Goal: Task Accomplishment & Management: Complete application form

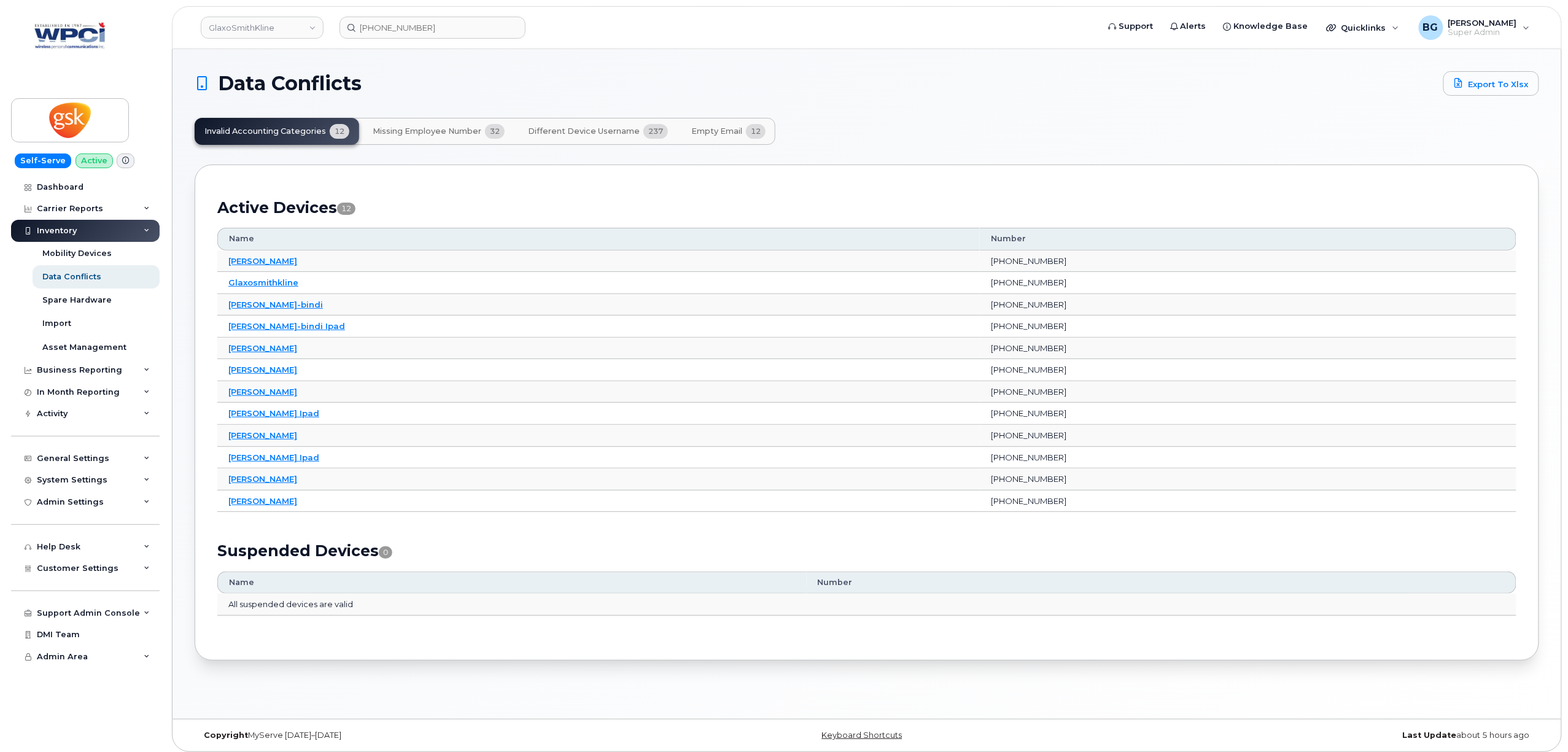
click at [420, 131] on span "Missing Employee Number" at bounding box center [427, 131] width 108 height 10
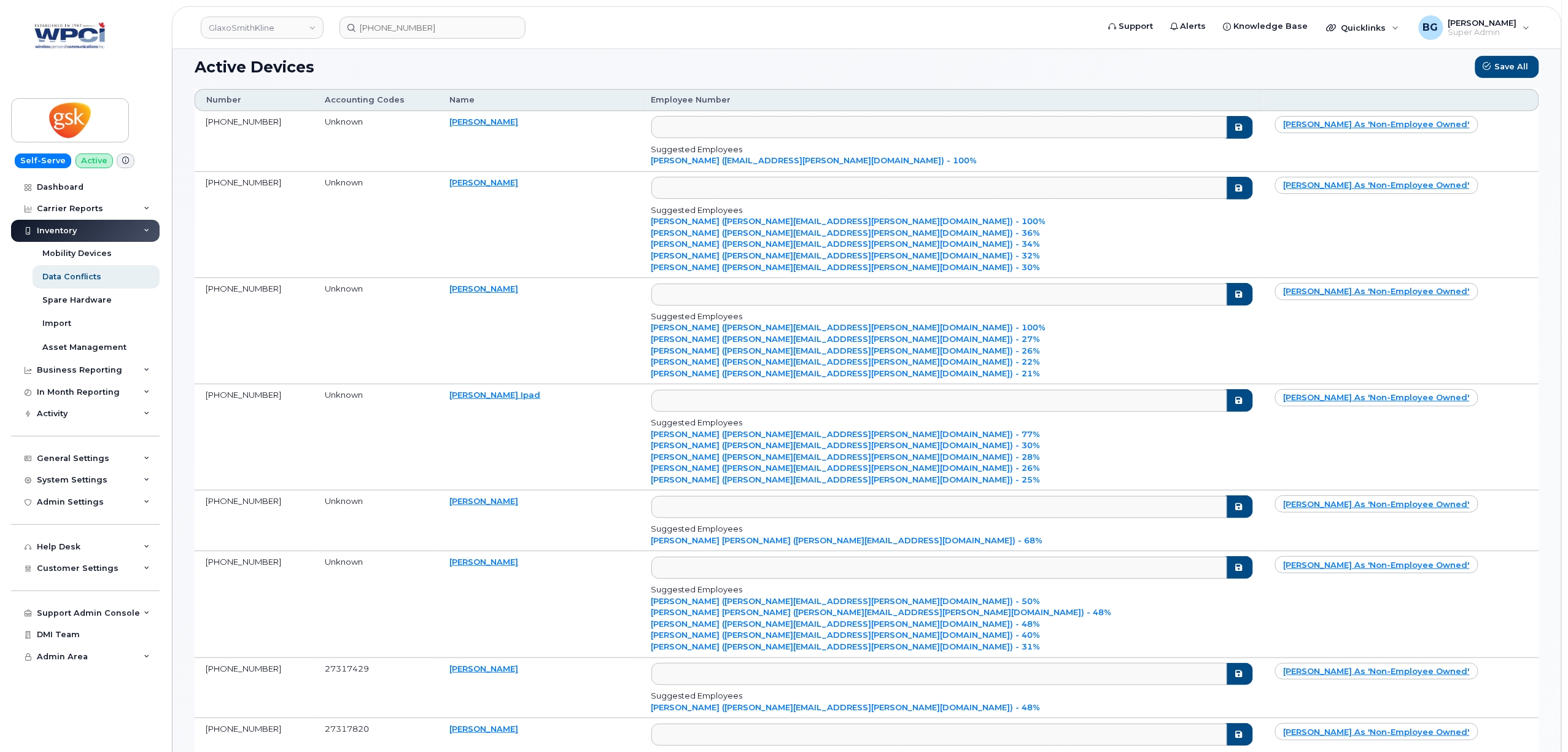
scroll to position [55, 0]
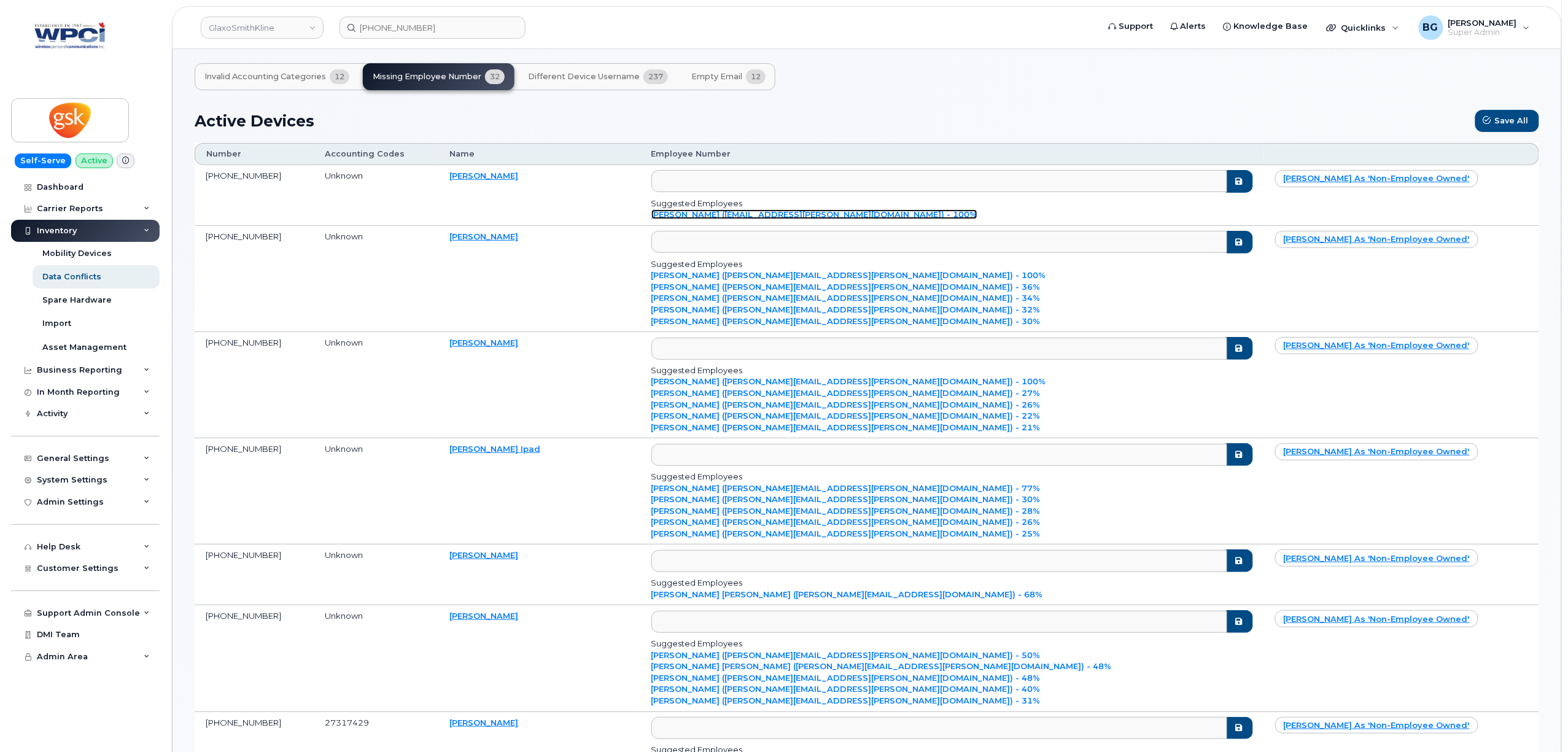
click at [767, 215] on link "Manujaa Nagarajah (manujaa.x.nagarajah@gsk.com) - 100%" at bounding box center [814, 214] width 326 height 10
type input "manujaa.x.nagarajah@gsk.com"
click at [1234, 180] on icon "submit" at bounding box center [1238, 181] width 10 height 8
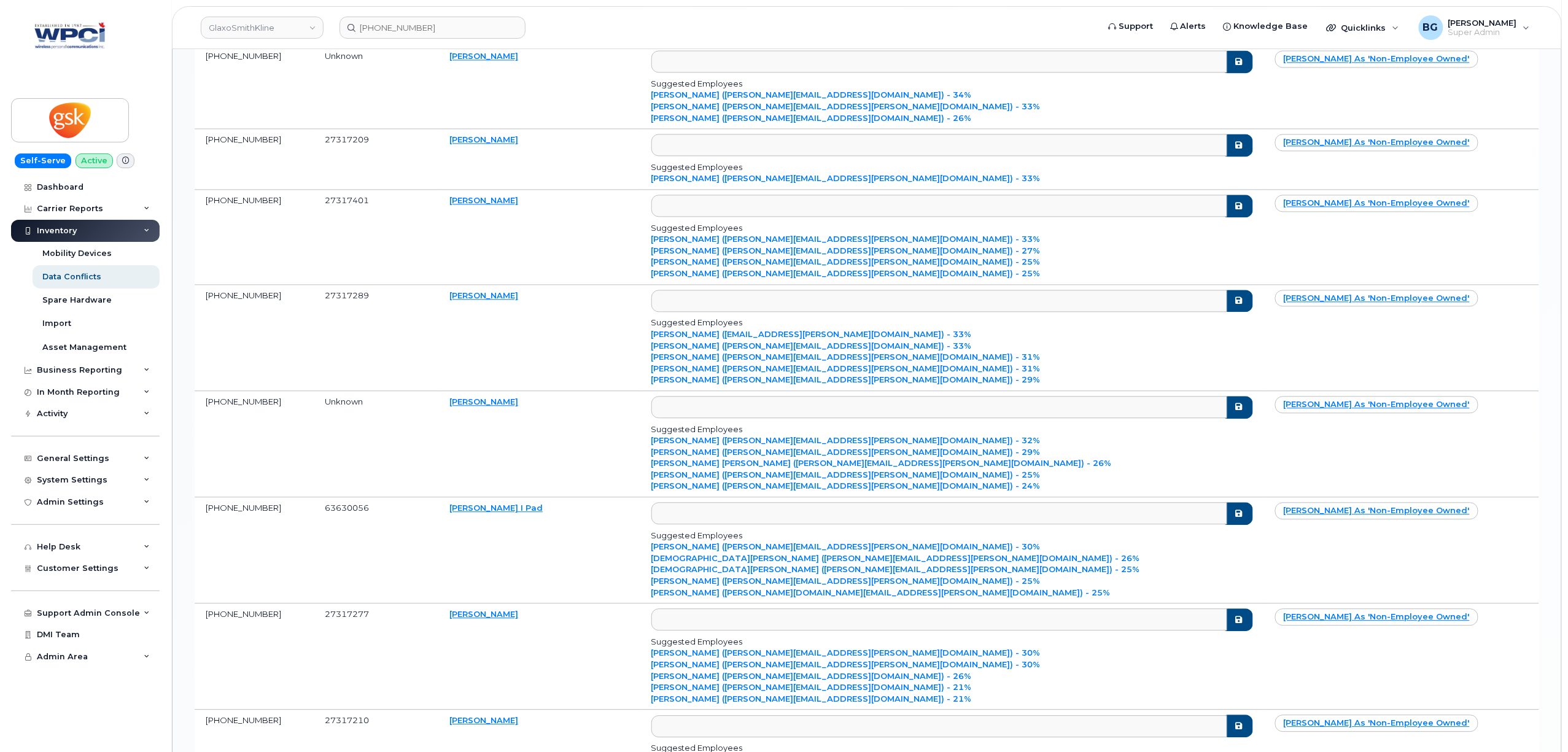
scroll to position [1364, 0]
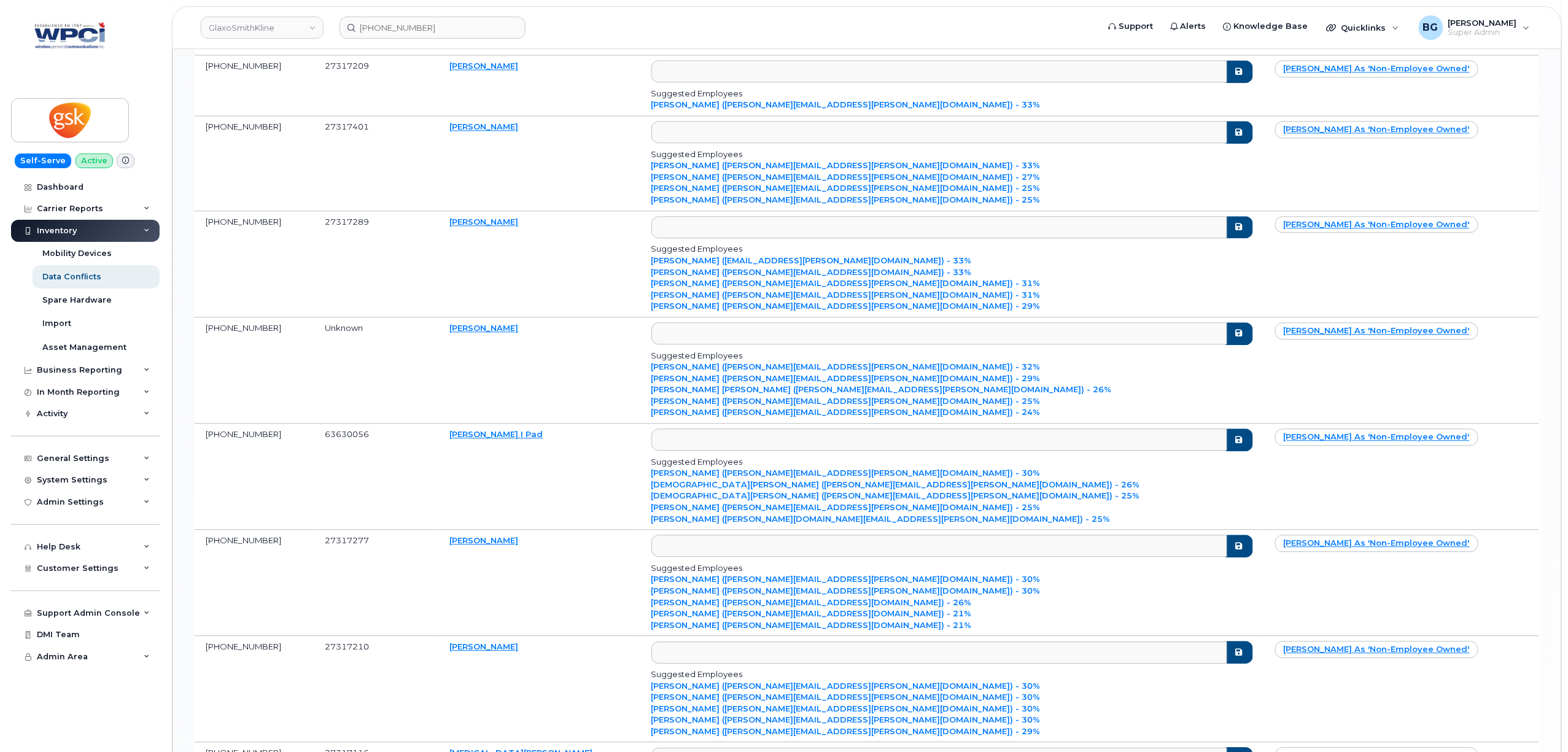
click at [212, 336] on td "905-379-8558" at bounding box center [254, 370] width 119 height 106
drag, startPoint x: 212, startPoint y: 336, endPoint x: 246, endPoint y: 332, distance: 34.2
click at [246, 332] on td "905-379-8558" at bounding box center [254, 370] width 119 height 106
copy td "905-379-8558"
click at [445, 34] on input "416-523-1175" at bounding box center [433, 28] width 186 height 22
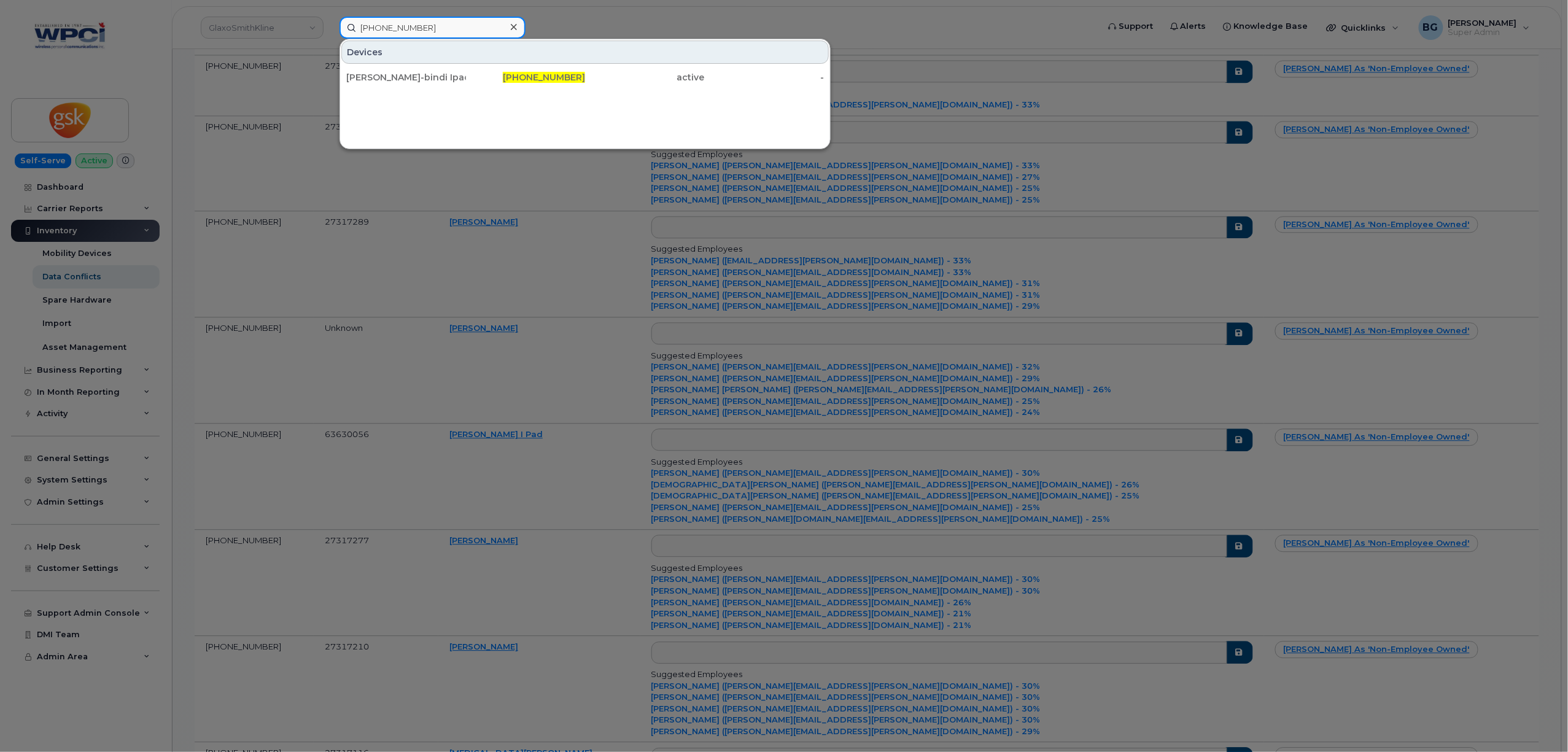
click at [445, 34] on input "416-523-1175" at bounding box center [433, 28] width 186 height 22
paste input "905-379-8558"
type input "905-379-8558"
click at [519, 209] on div at bounding box center [784, 376] width 1568 height 752
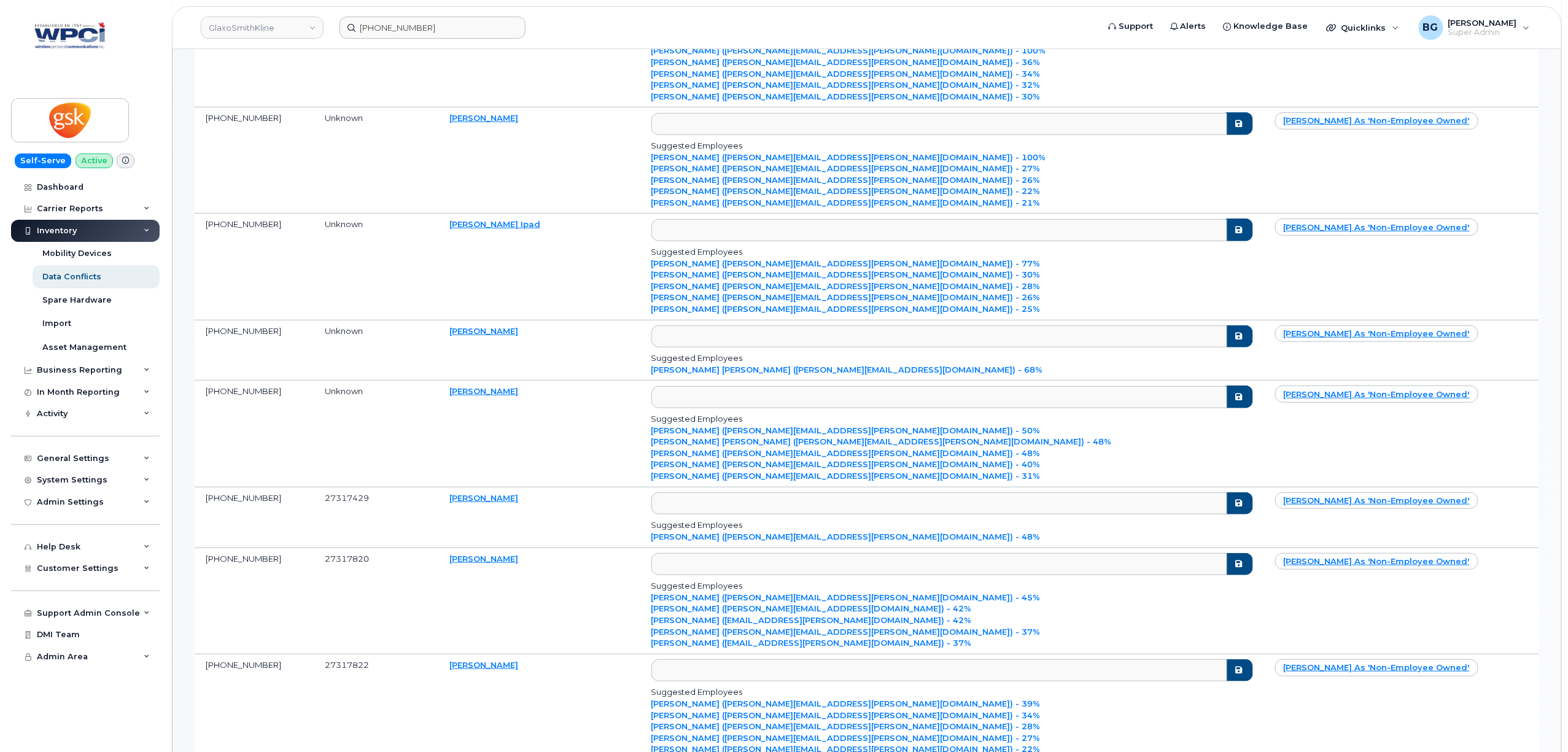
scroll to position [0, 0]
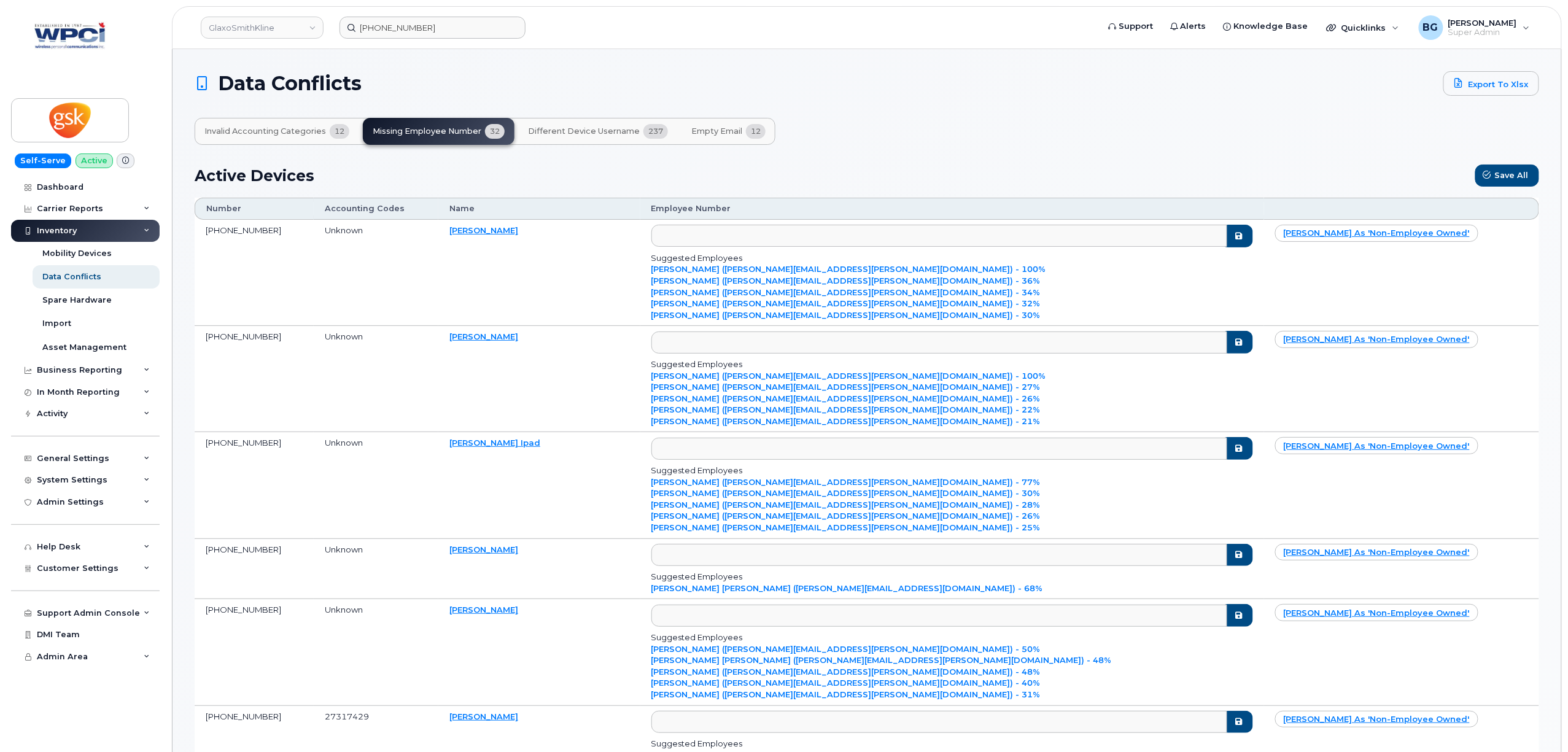
click at [268, 133] on span "Invalid Accounting Categories" at bounding box center [265, 131] width 122 height 10
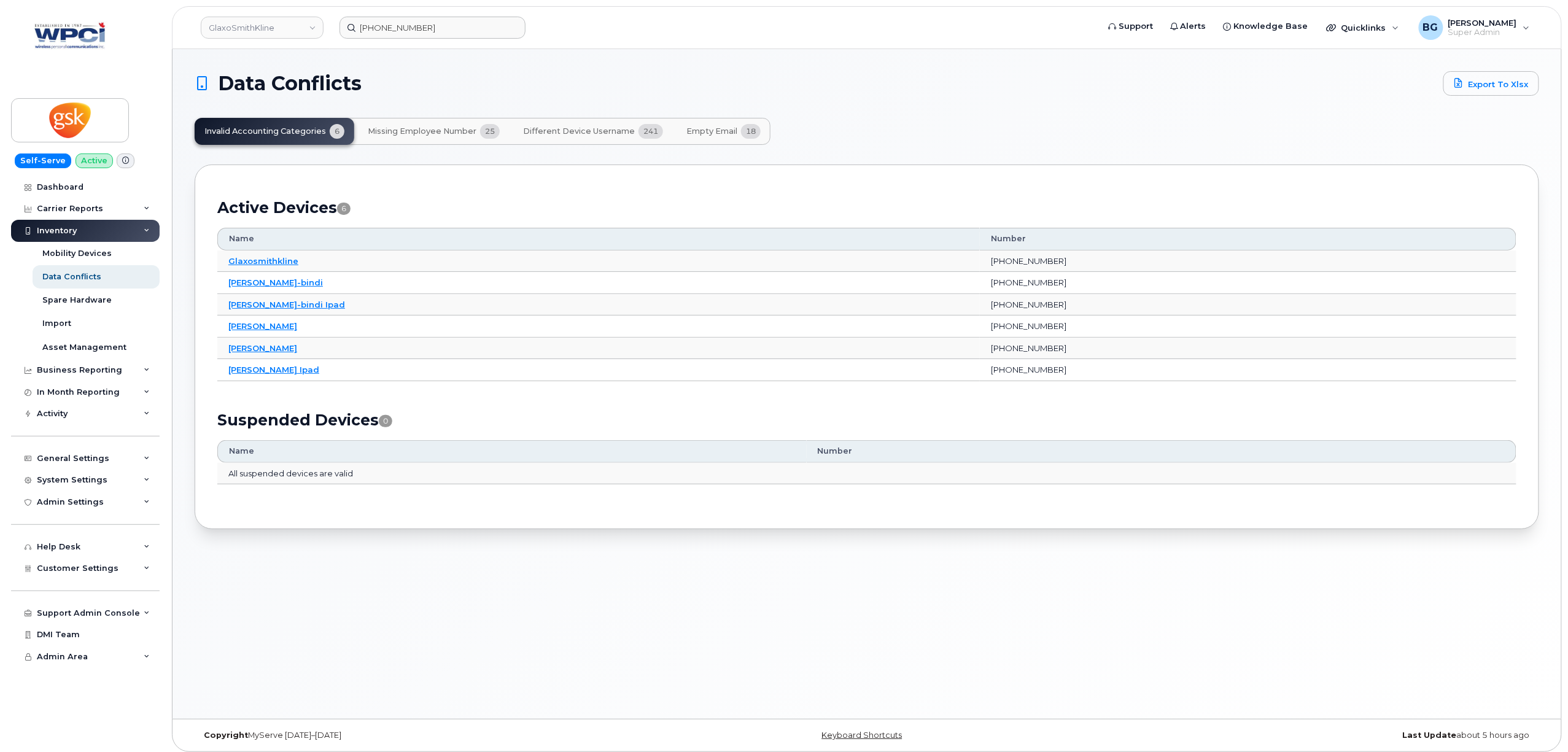
click at [412, 128] on span "Missing Employee Number" at bounding box center [422, 131] width 108 height 10
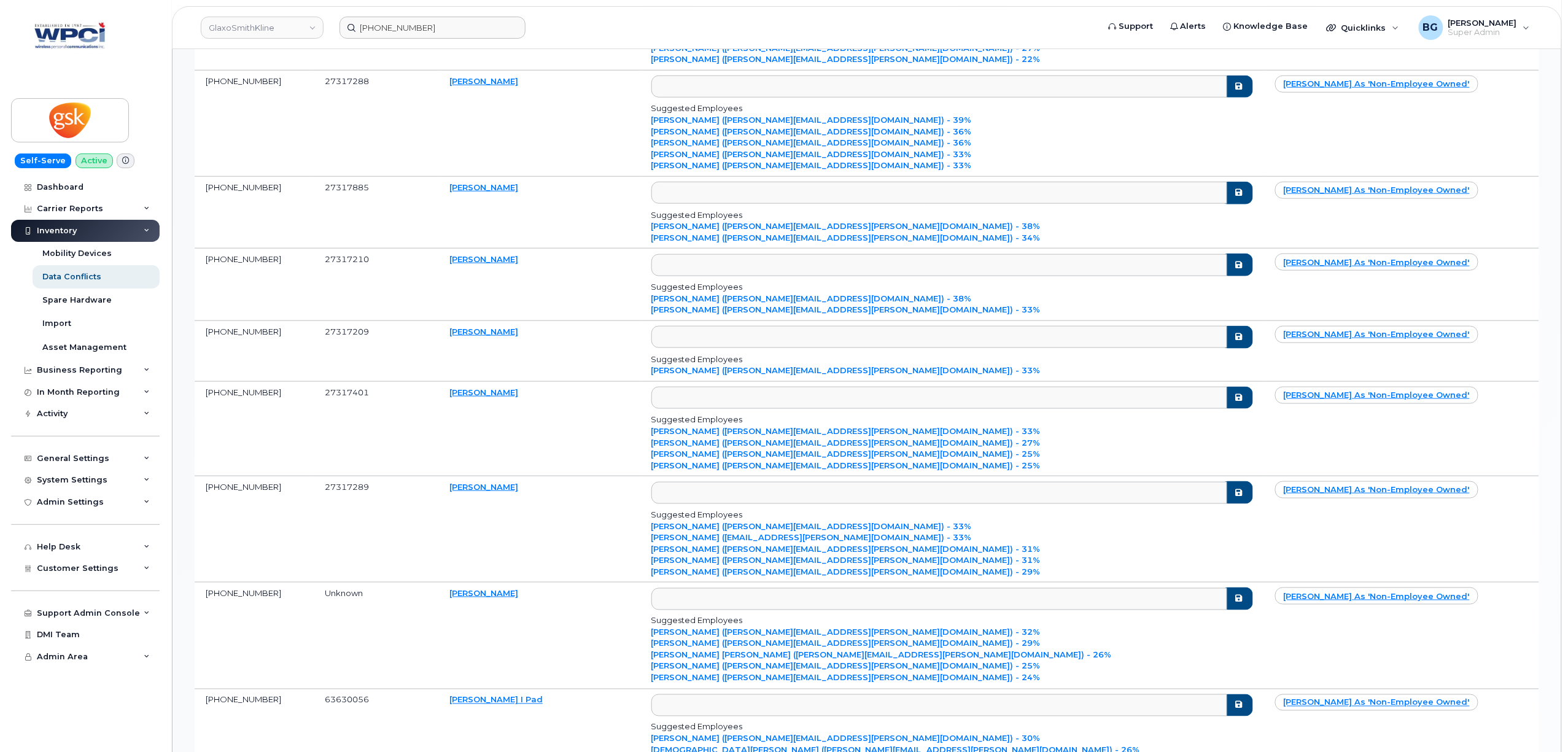
scroll to position [600, 0]
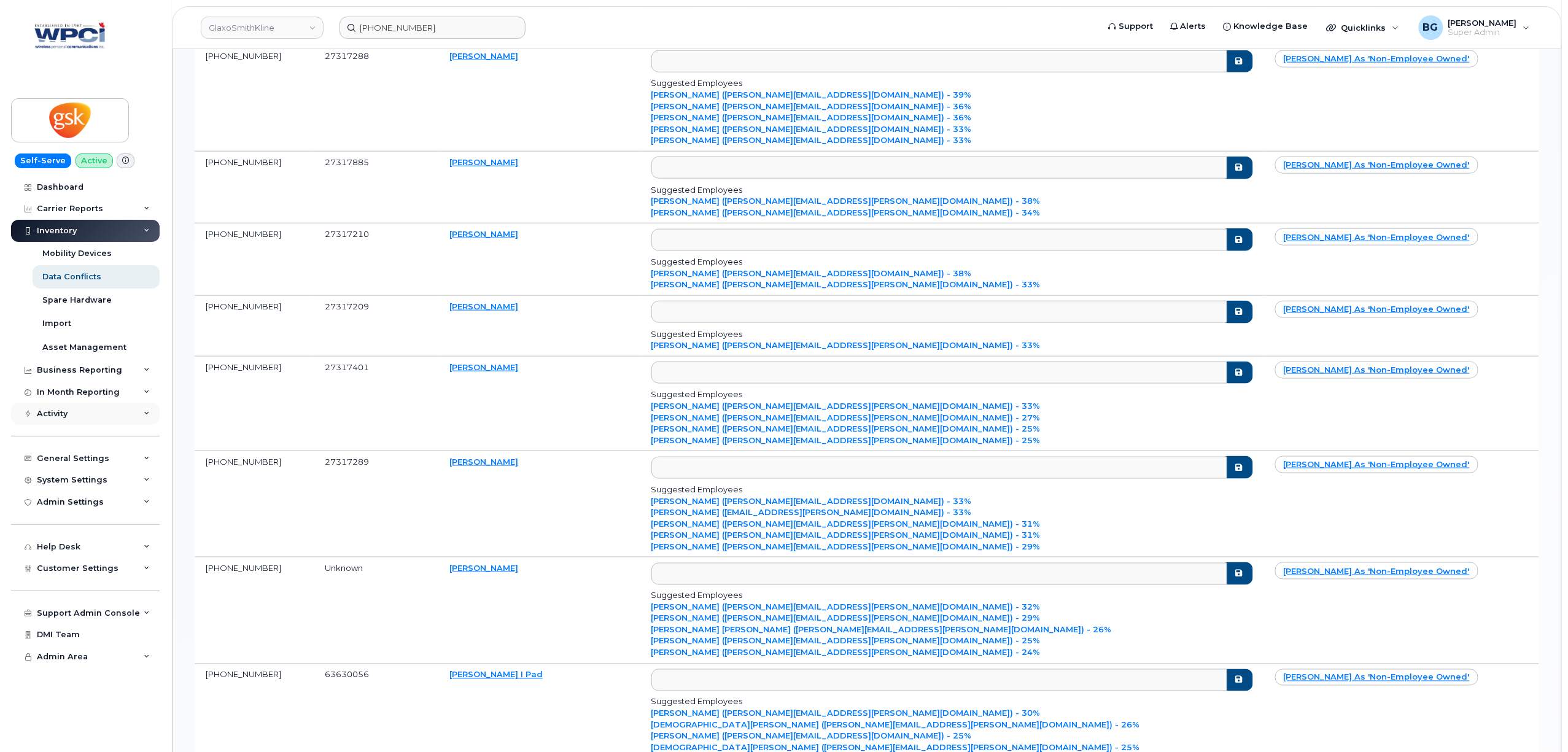
click at [70, 414] on div "Activity" at bounding box center [85, 414] width 149 height 22
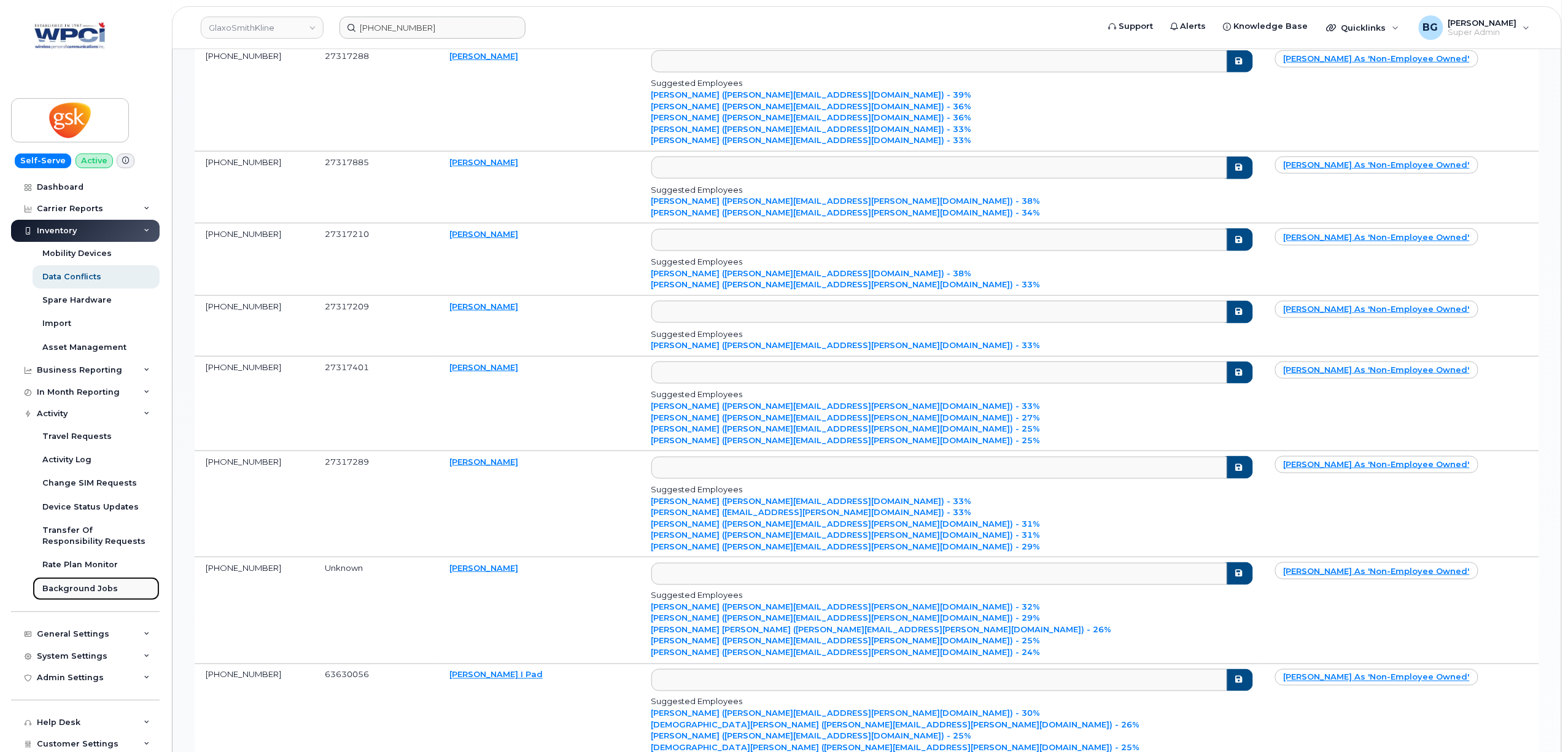
click at [74, 593] on div "Background Jobs" at bounding box center [80, 588] width 75 height 11
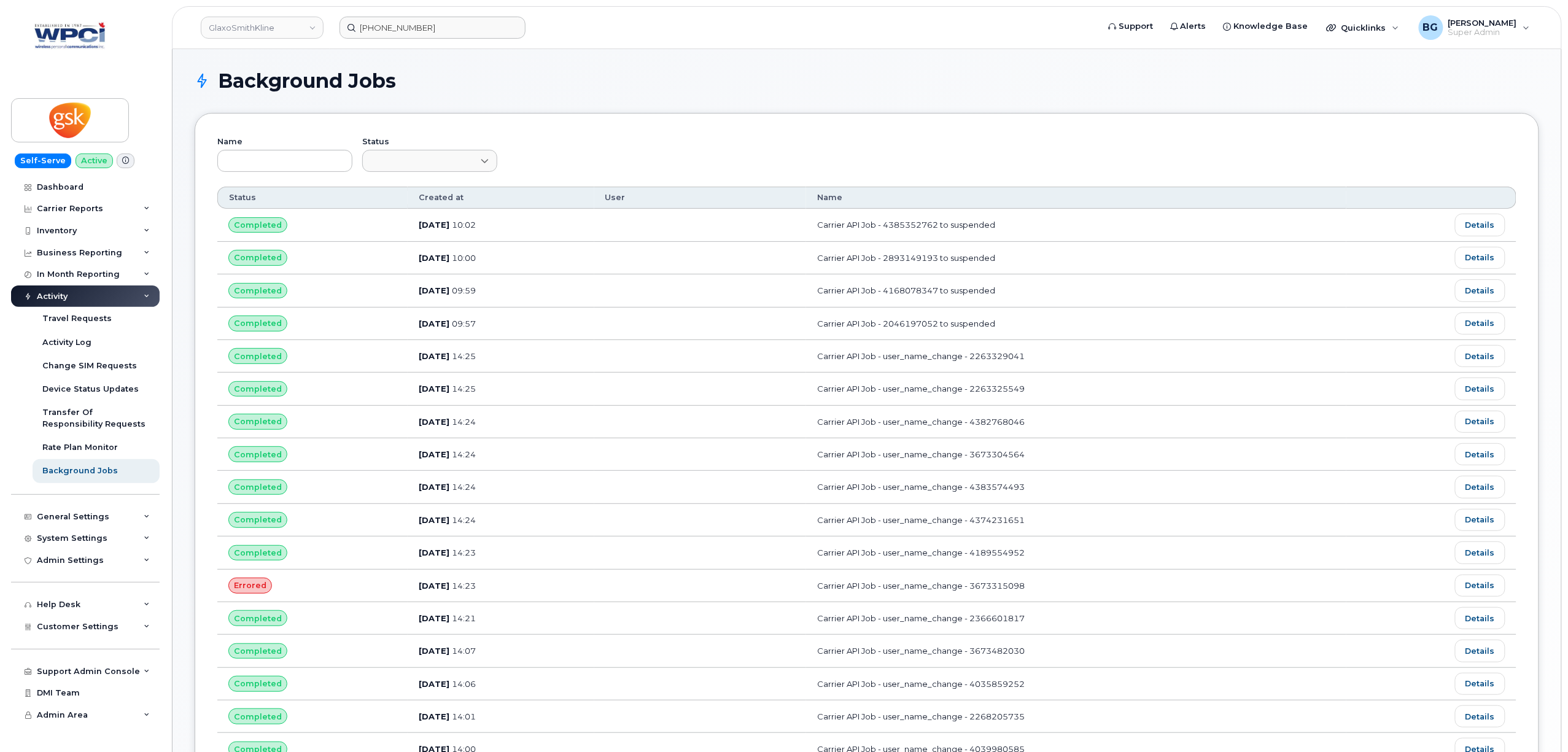
click at [708, 138] on div "Name Status" at bounding box center [867, 161] width 1299 height 51
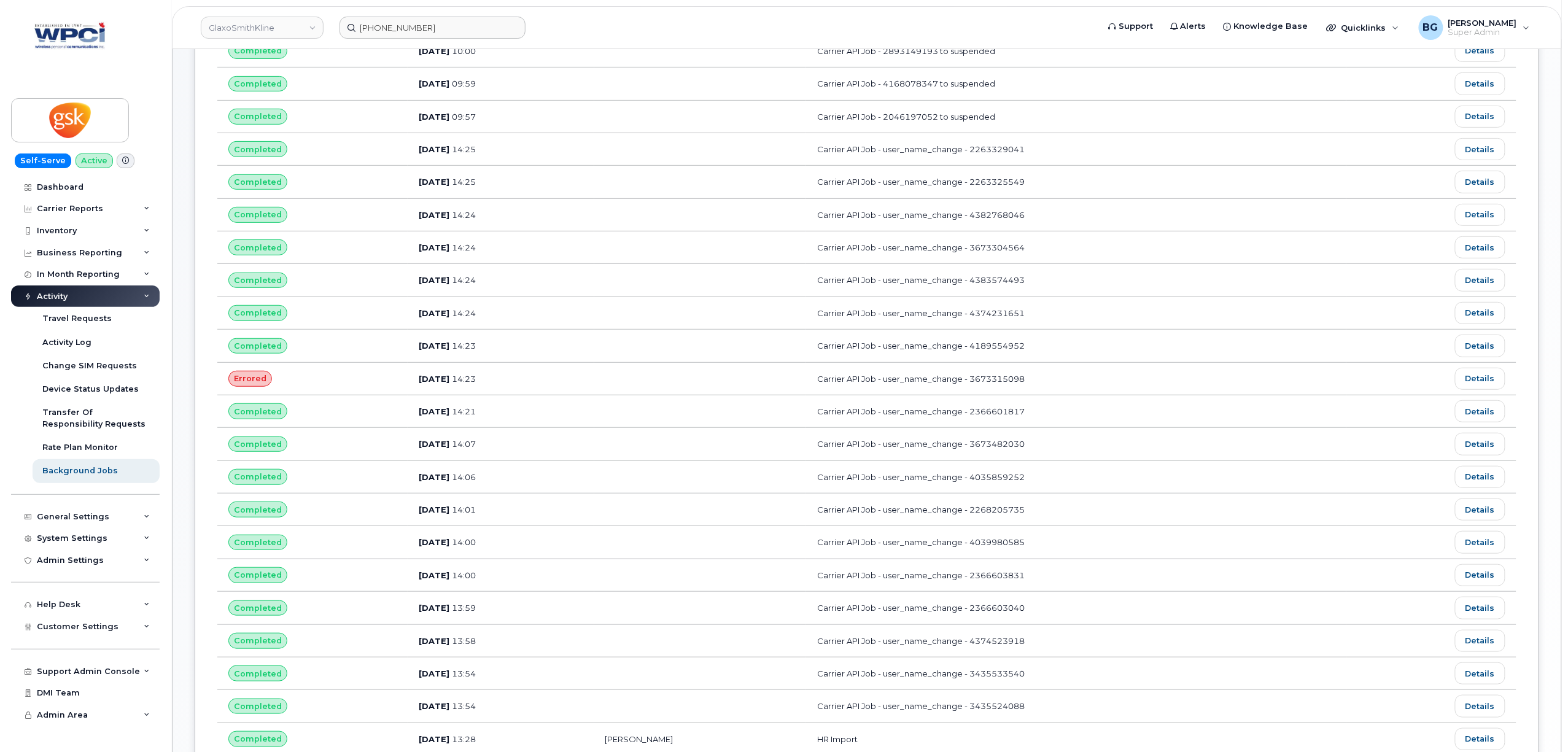
scroll to position [272, 0]
click at [1479, 651] on link "Details" at bounding box center [1480, 640] width 51 height 22
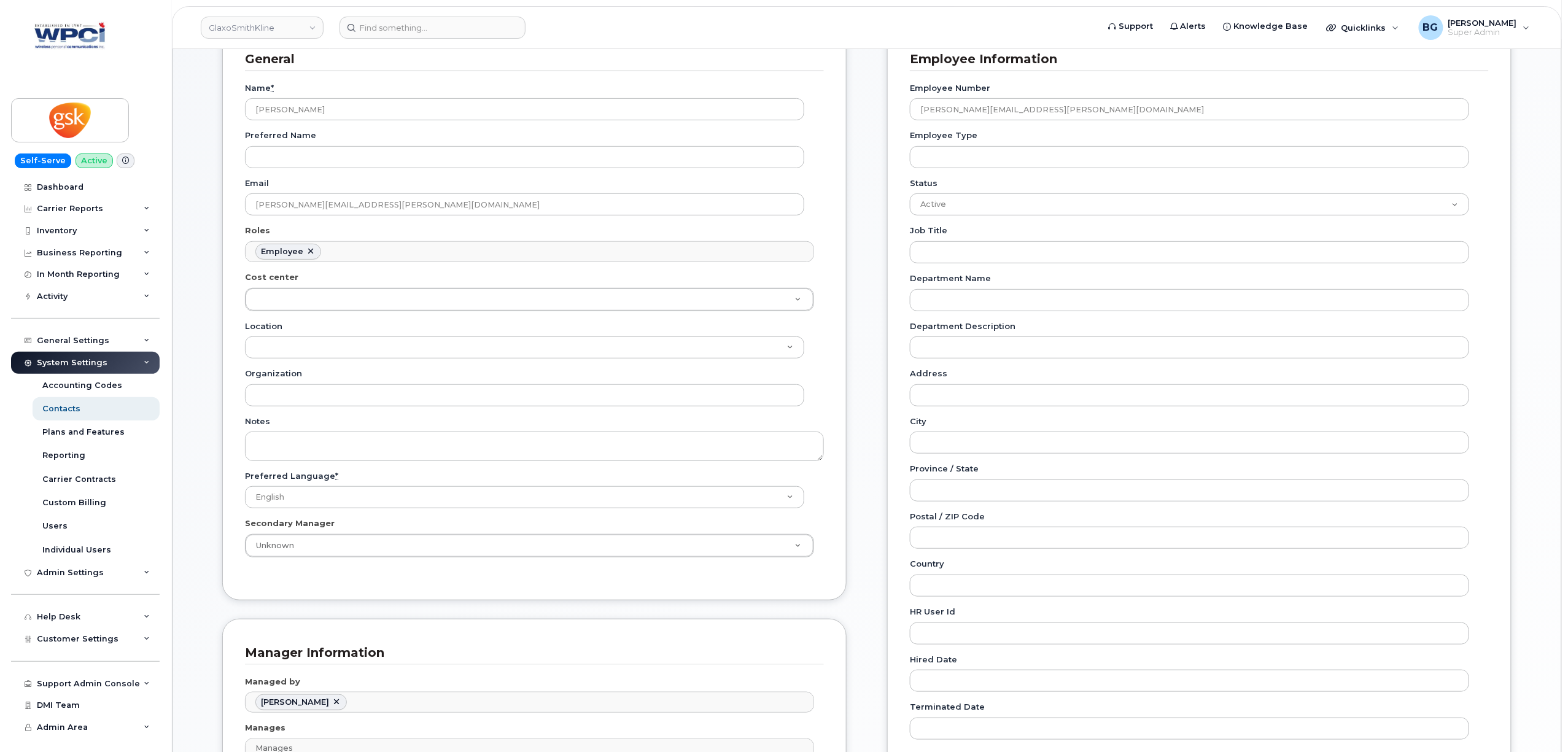
scroll to position [36, 0]
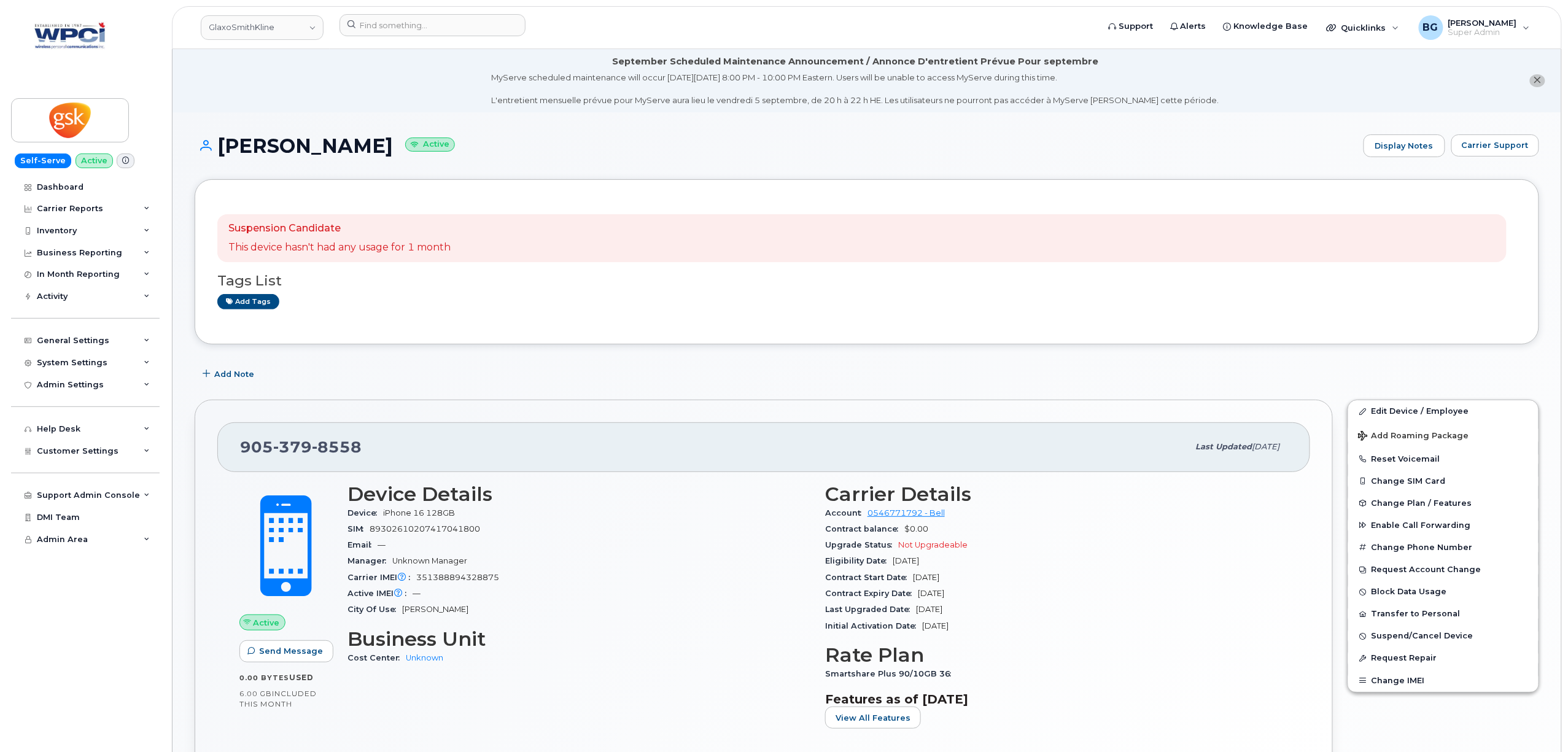
click at [341, 77] on li "September Scheduled Maintenance Announcement / Annonce D'entretient Prévue Pour…" at bounding box center [867, 81] width 1389 height 63
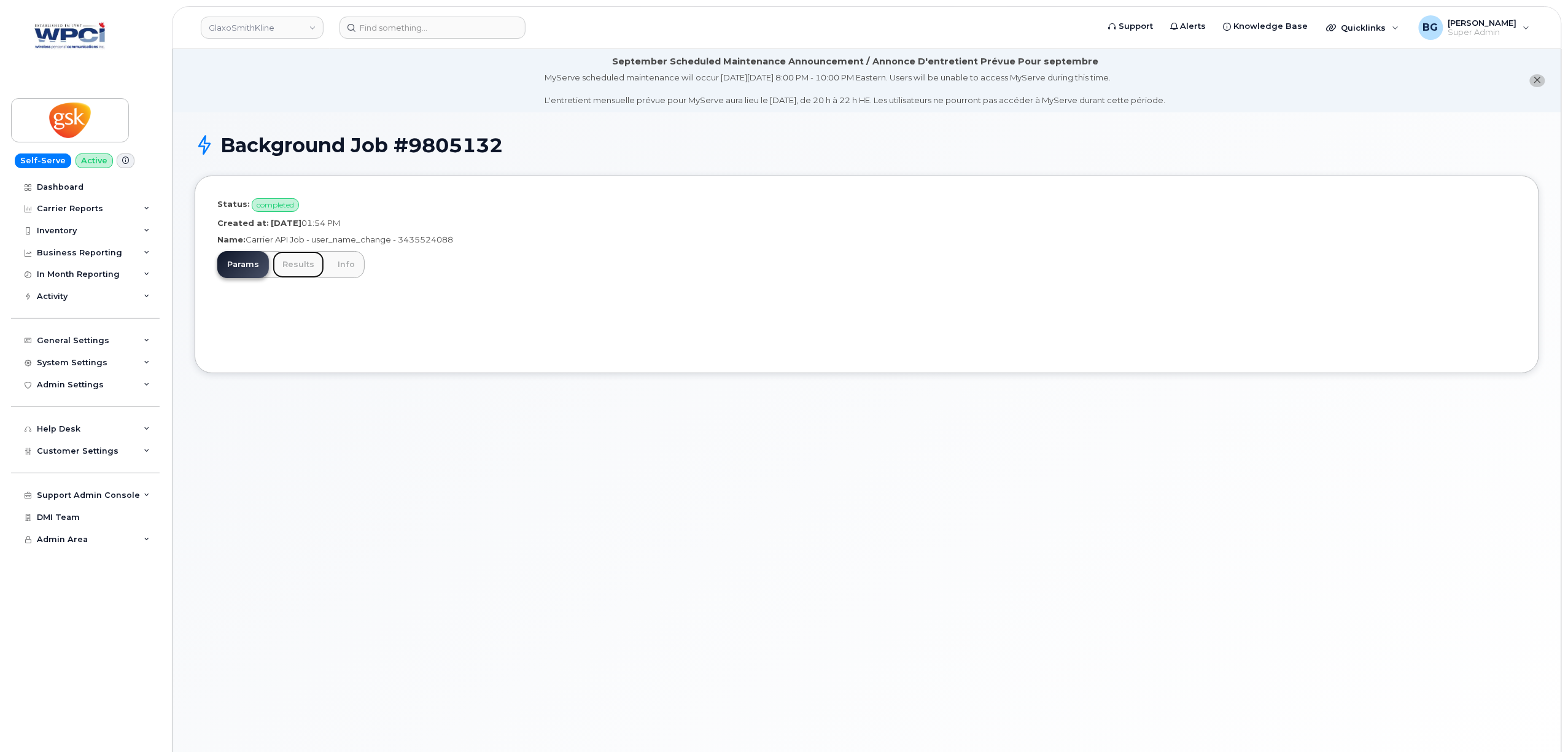
click at [298, 266] on link "Results" at bounding box center [298, 264] width 51 height 27
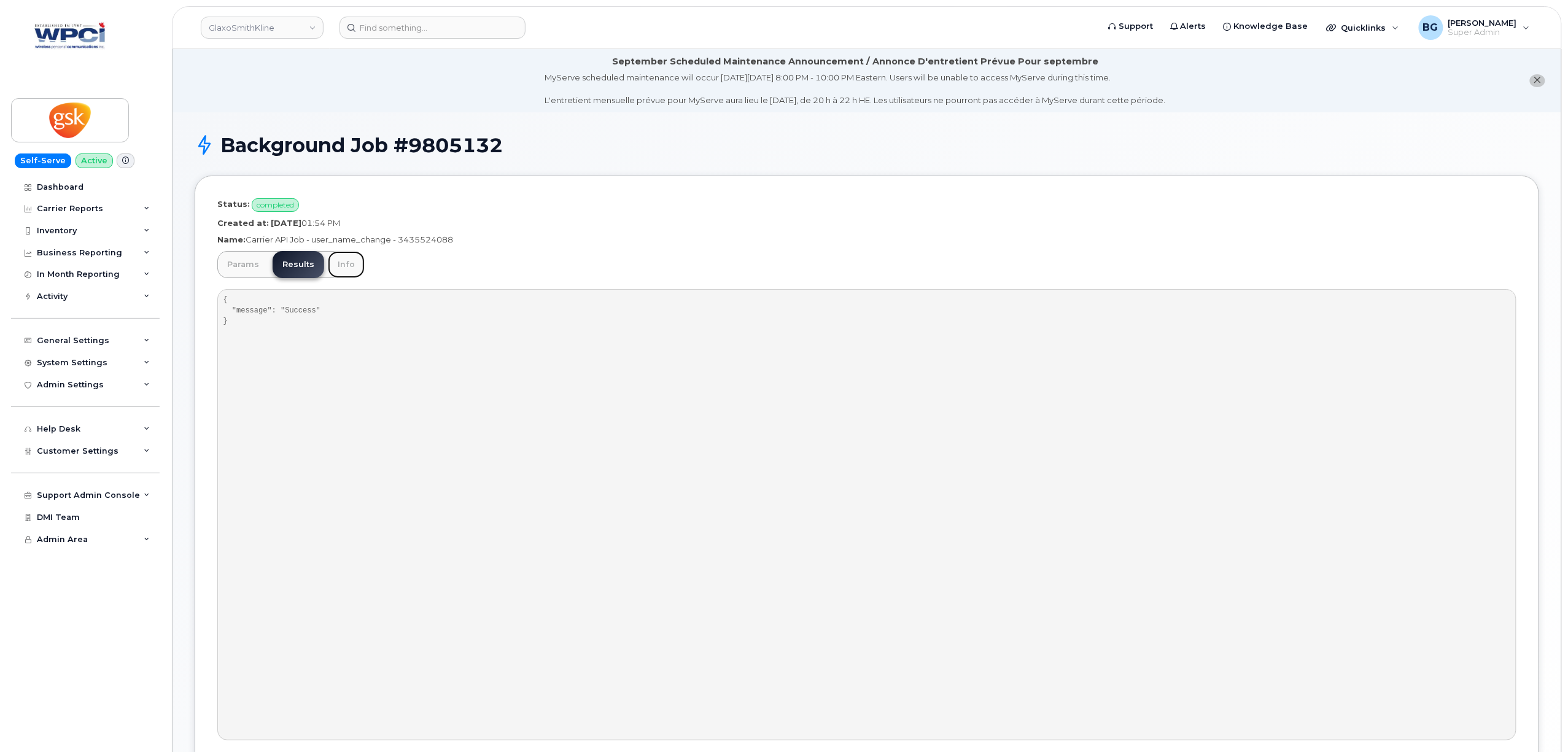
click at [338, 270] on link "Info" at bounding box center [346, 264] width 37 height 27
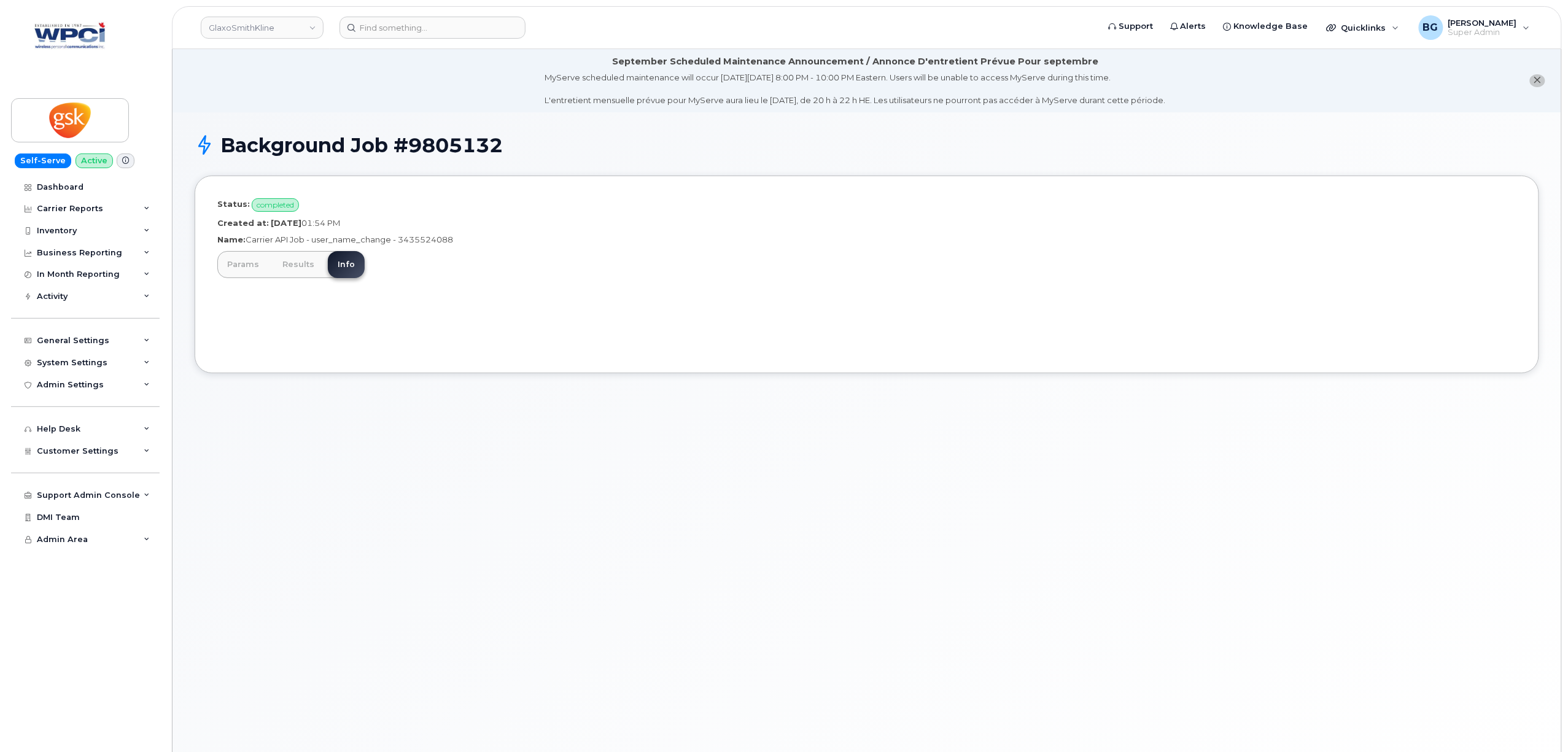
click at [568, 319] on div at bounding box center [867, 320] width 1299 height 62
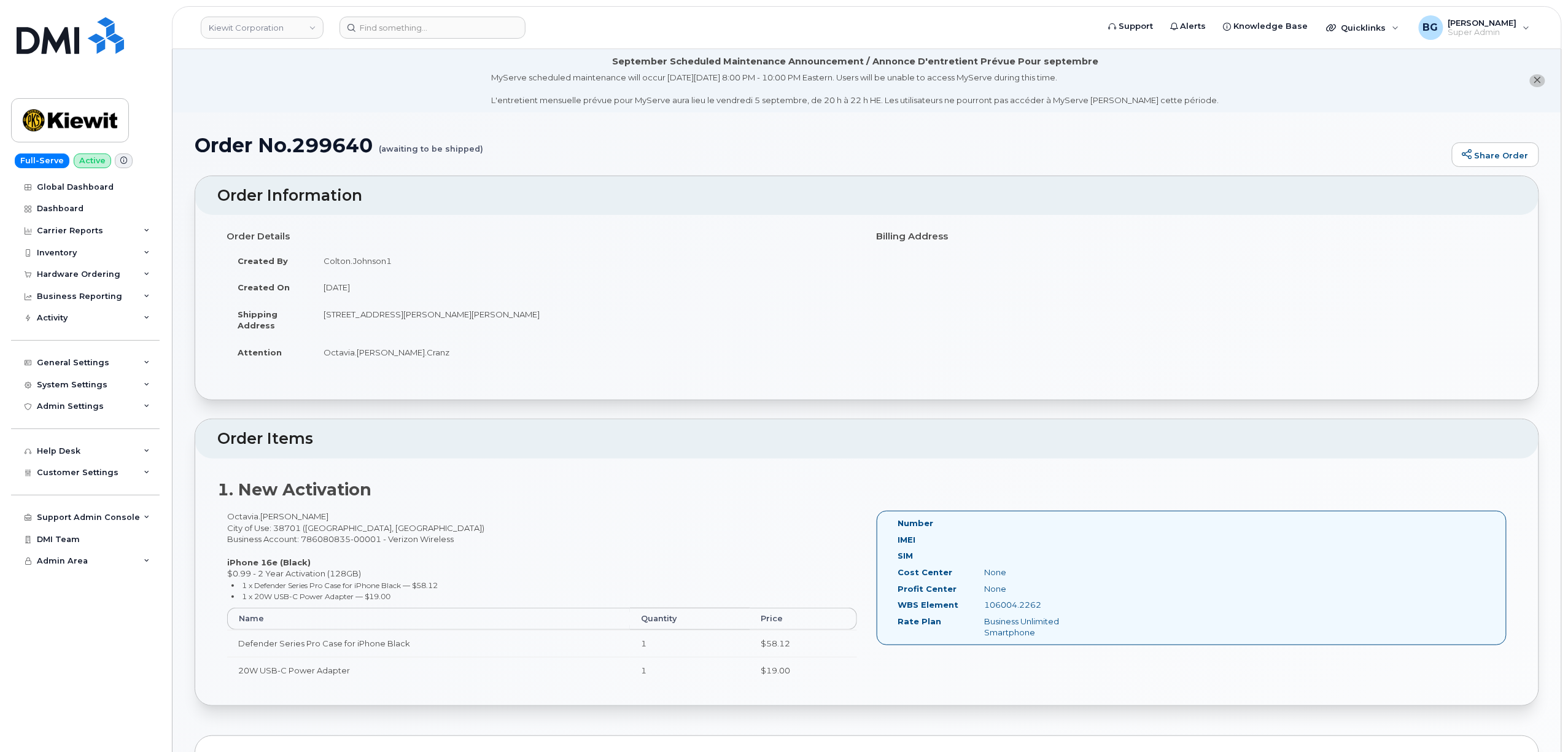
click at [597, 486] on h2 "1. New Activation" at bounding box center [867, 489] width 1299 height 18
drag, startPoint x: 374, startPoint y: 146, endPoint x: 295, endPoint y: 149, distance: 79.1
click at [295, 149] on h1 "Order No.299640 (awaiting to be shipped)" at bounding box center [820, 145] width 1252 height 21
copy h1 "299640"
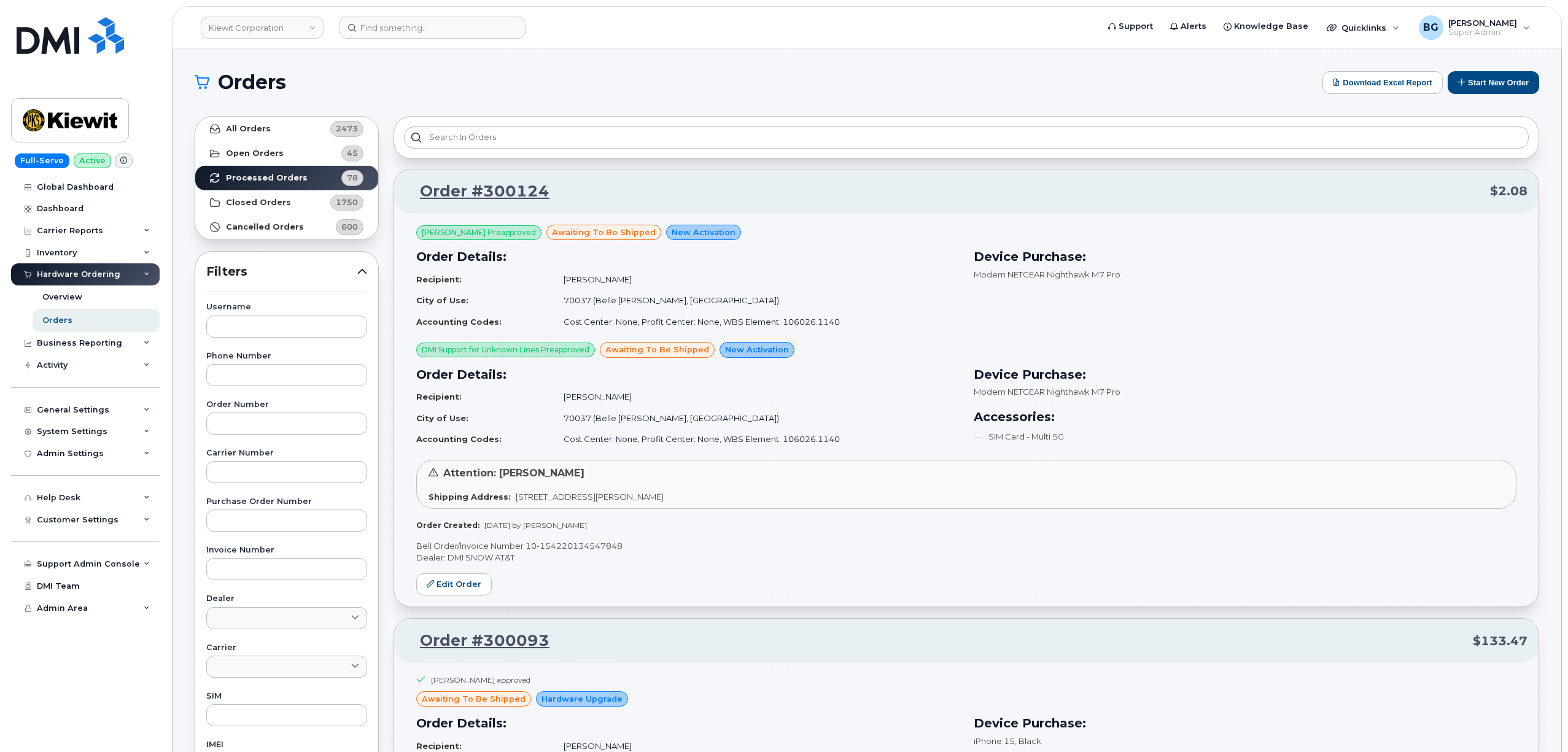
scroll to position [25046, 0]
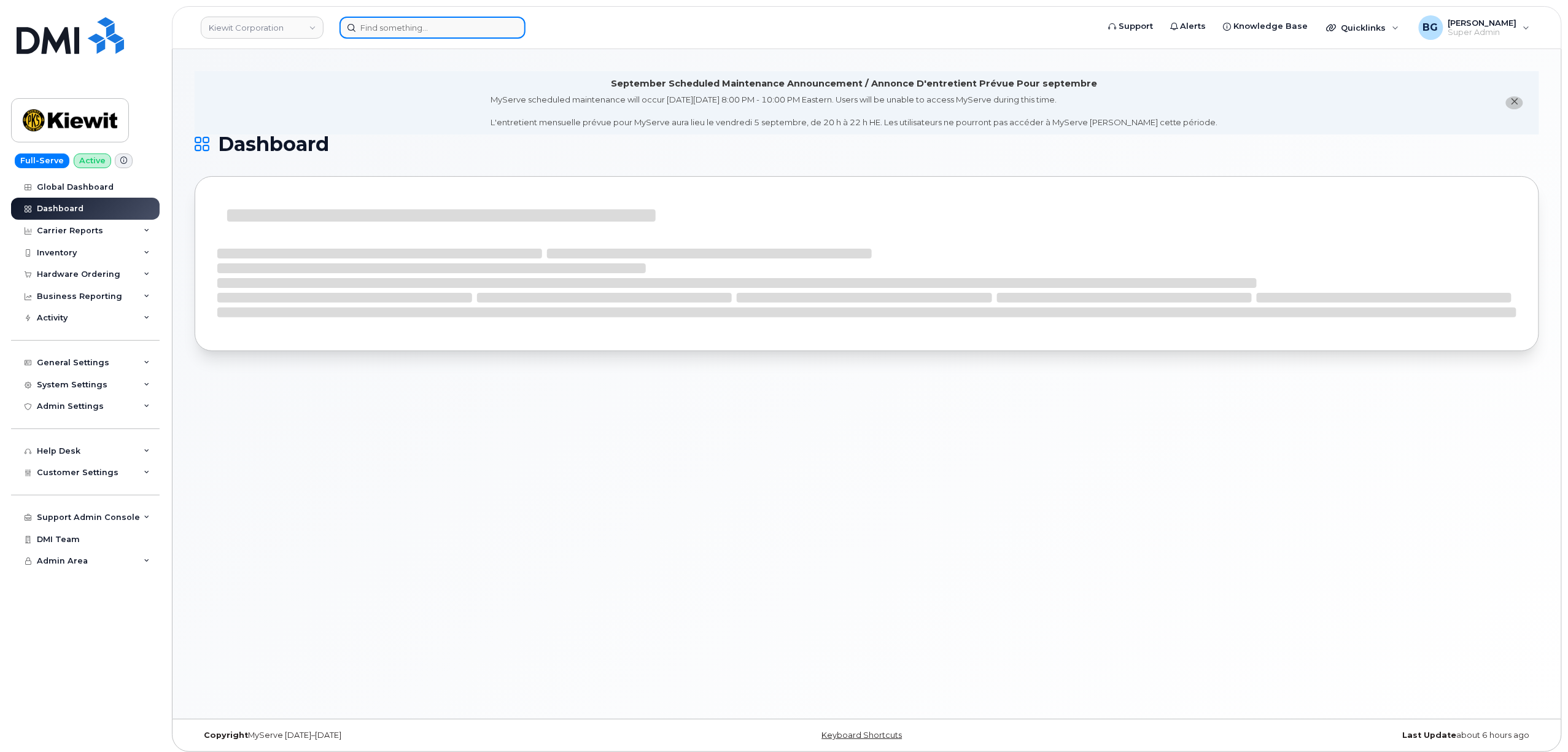
click at [387, 29] on input at bounding box center [433, 28] width 186 height 22
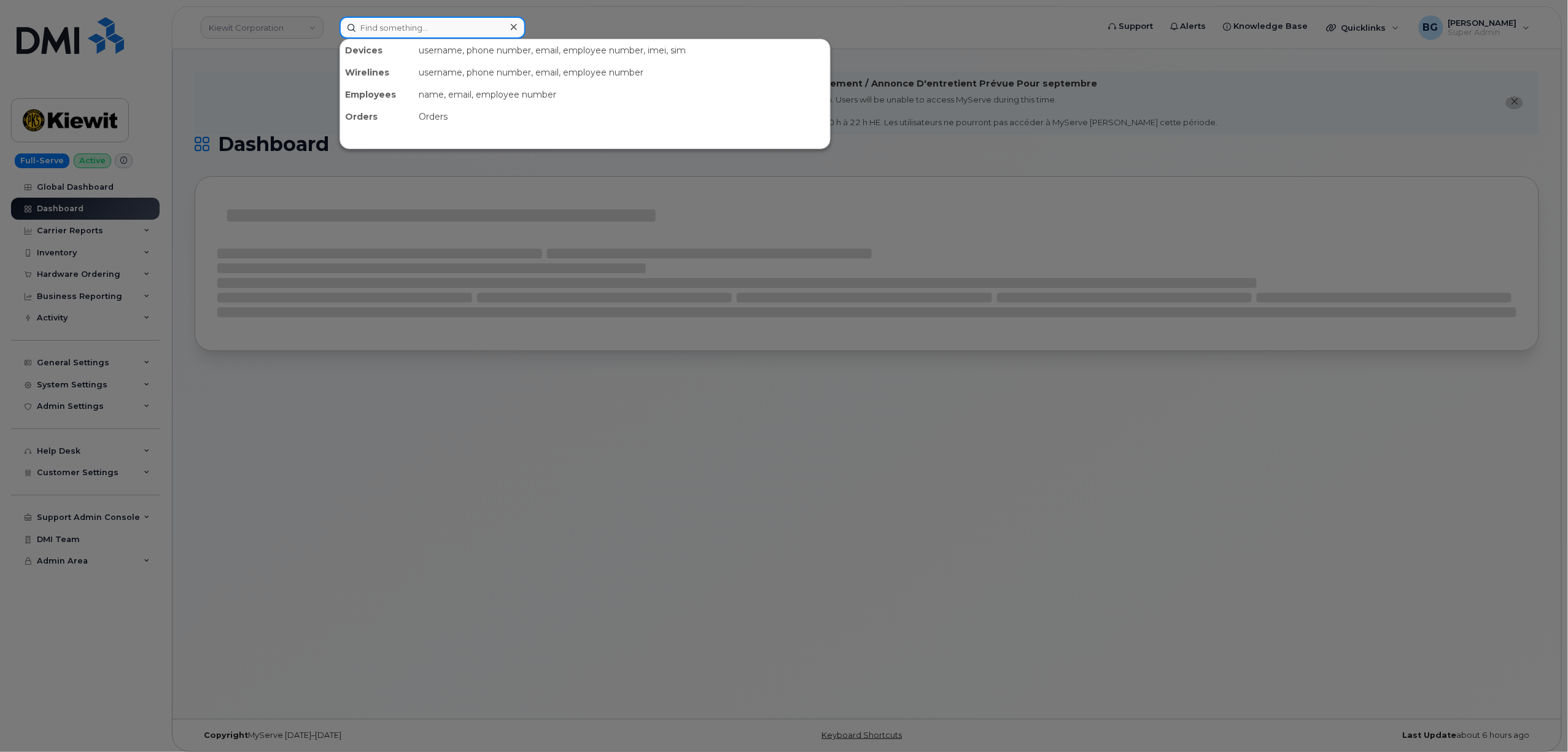
paste input "MB3000591543280"
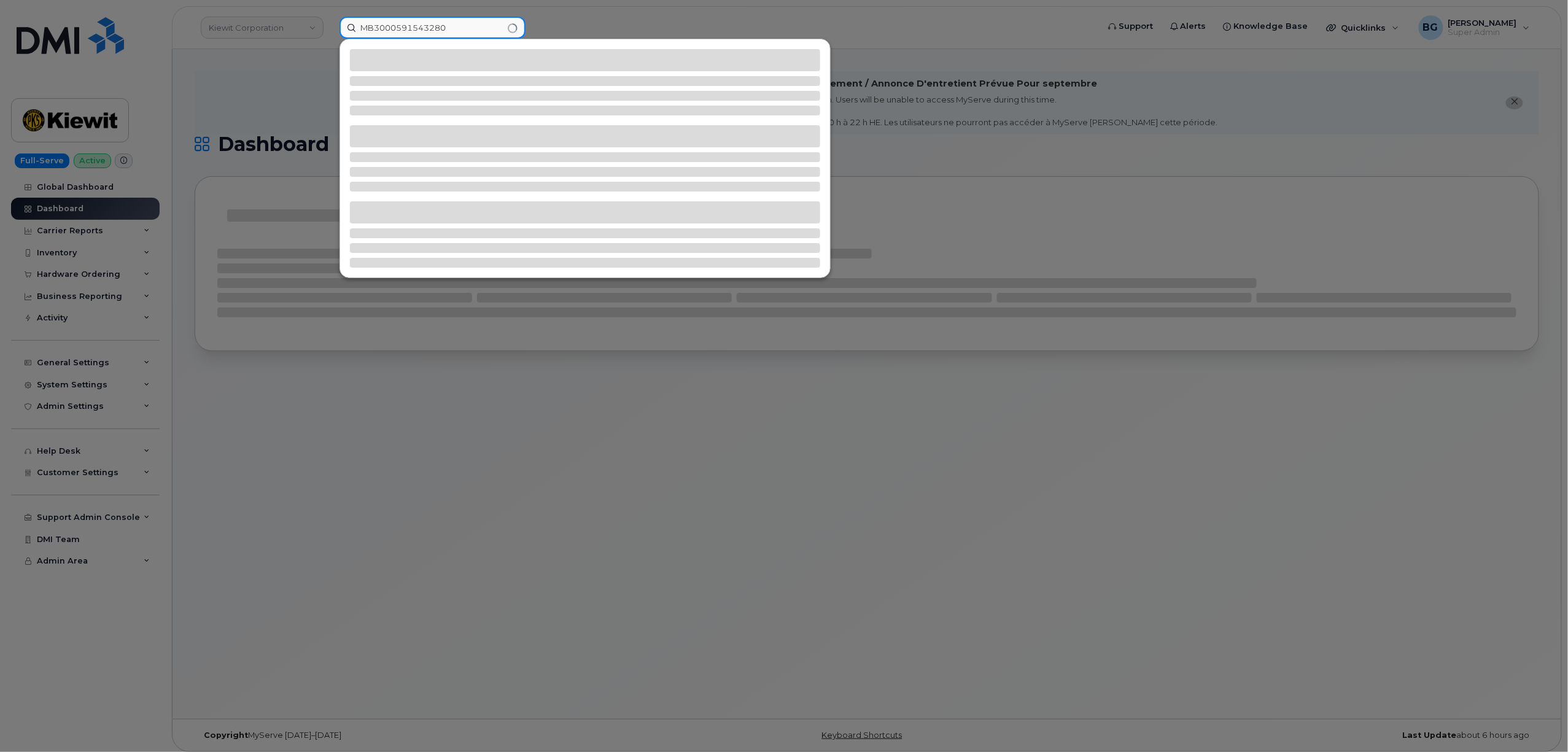
click at [418, 28] on input "MB3000591543280" at bounding box center [433, 28] width 186 height 22
paste input "6625221198"
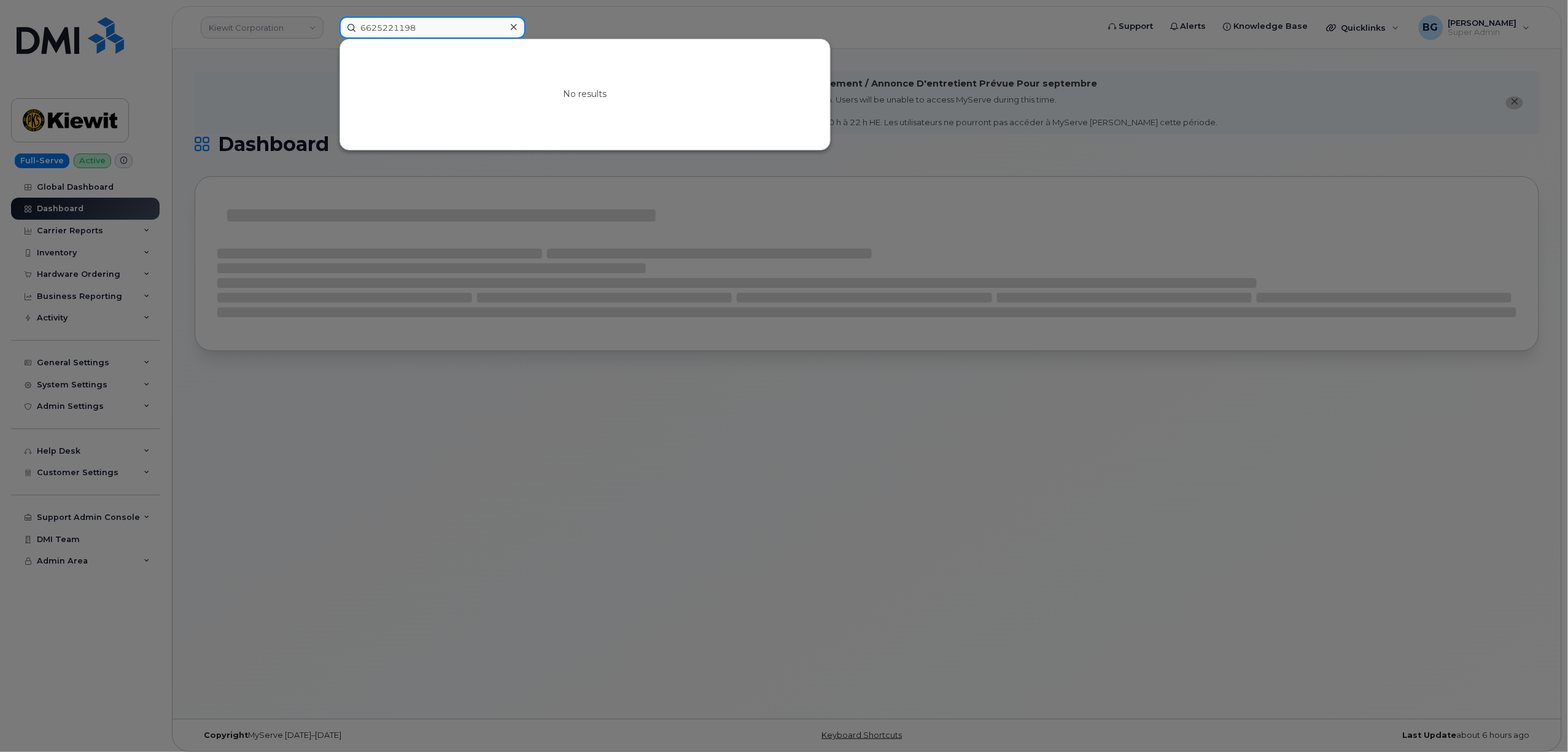
type input "6625221198"
click at [779, 10] on div at bounding box center [784, 376] width 1568 height 752
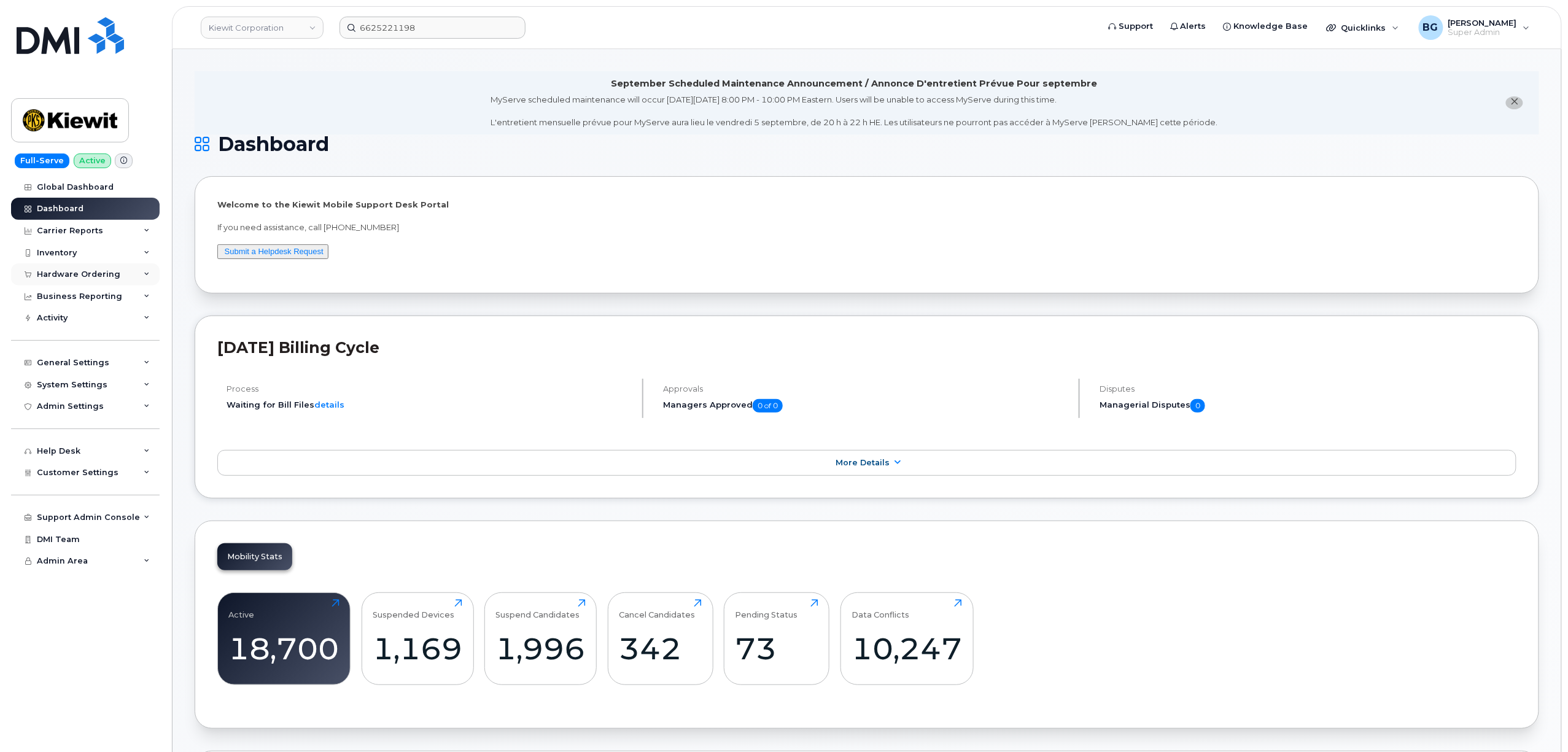
click at [64, 271] on div "Hardware Ordering" at bounding box center [78, 274] width 83 height 10
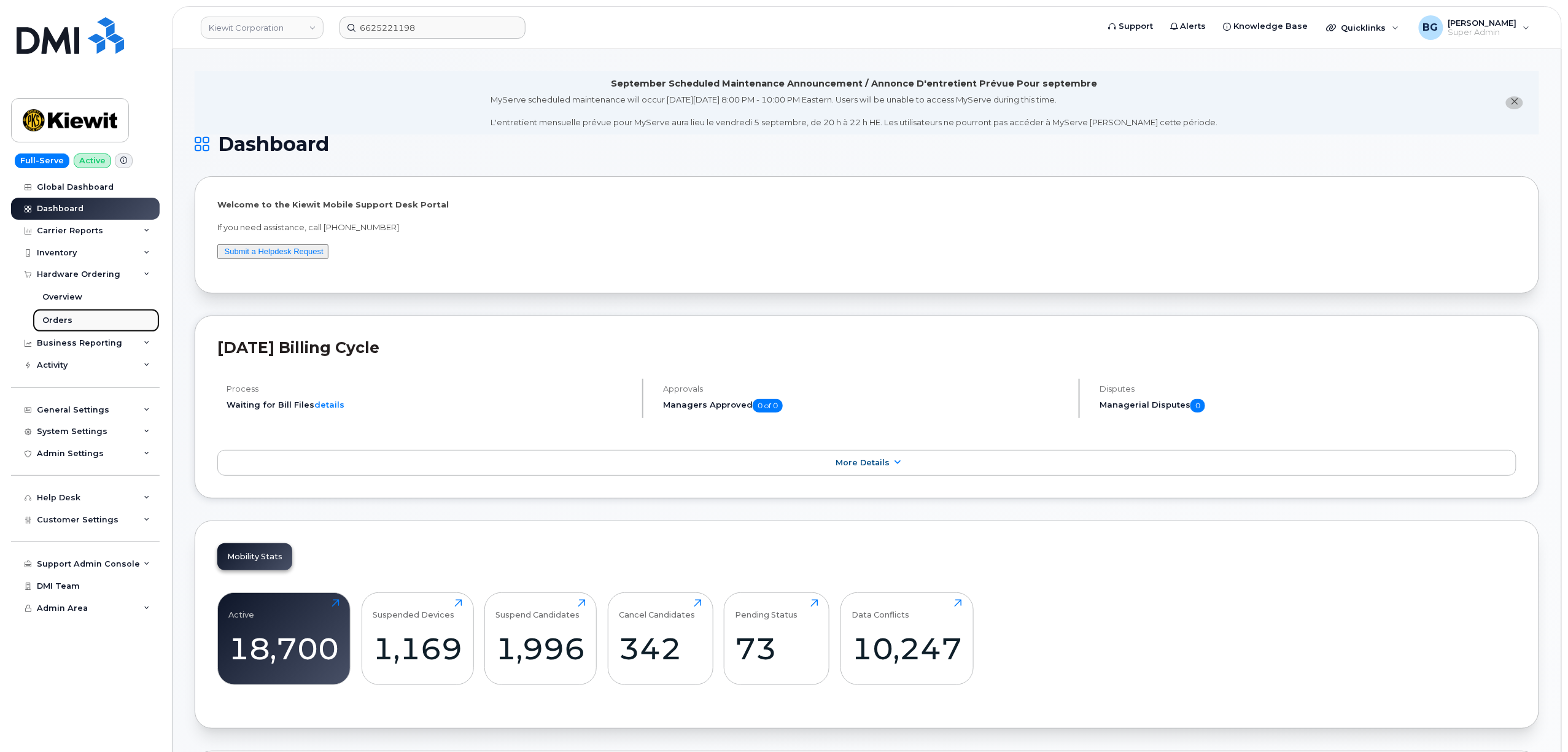
click at [54, 321] on div "Orders" at bounding box center [57, 320] width 30 height 11
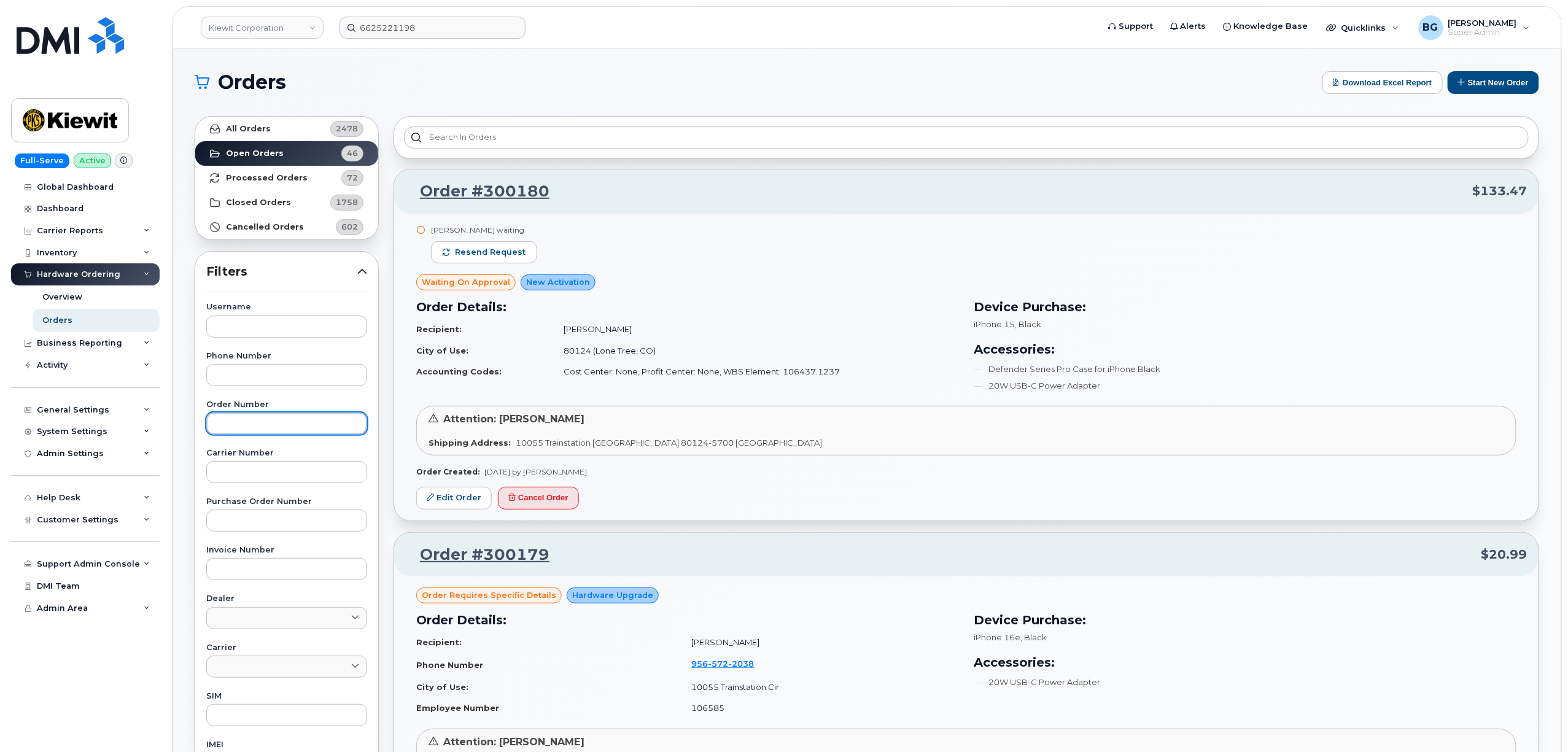
click at [248, 422] on input "text" at bounding box center [287, 423] width 161 height 22
paste input "299640"
type input "299640"
click at [236, 180] on strong "Processed Orders" at bounding box center [267, 177] width 82 height 10
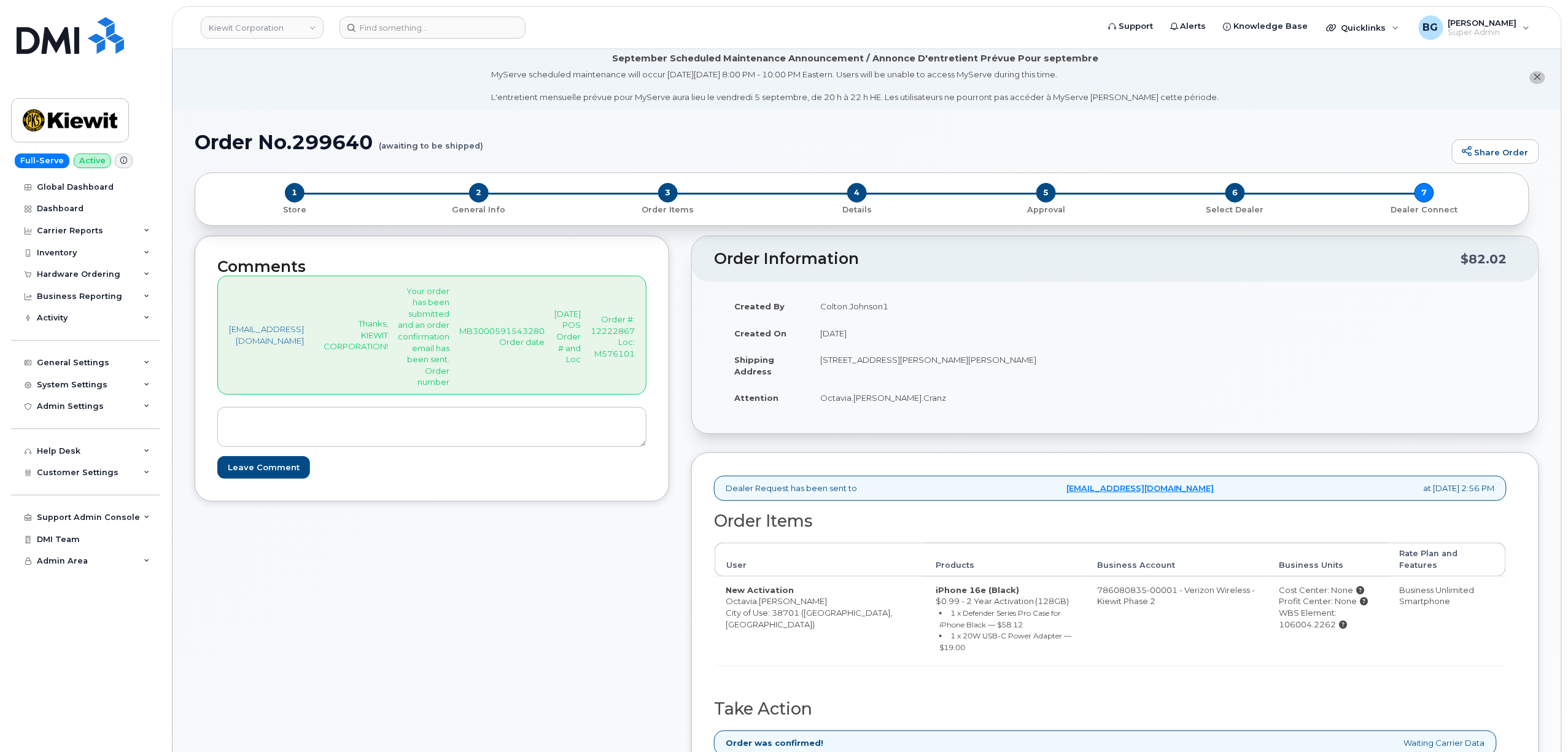
scroll to position [272, 0]
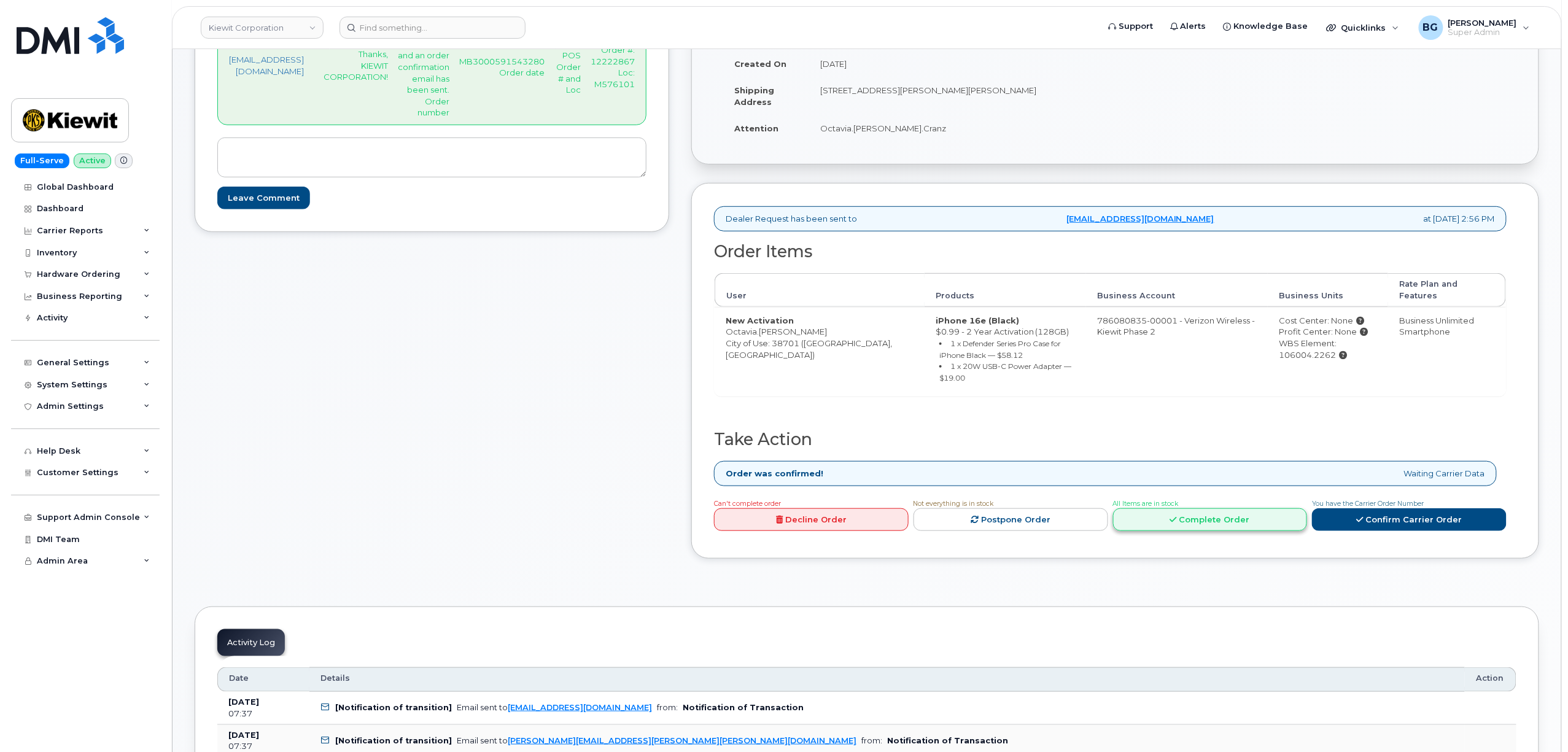
click at [1200, 510] on link "Complete Order" at bounding box center [1211, 519] width 195 height 23
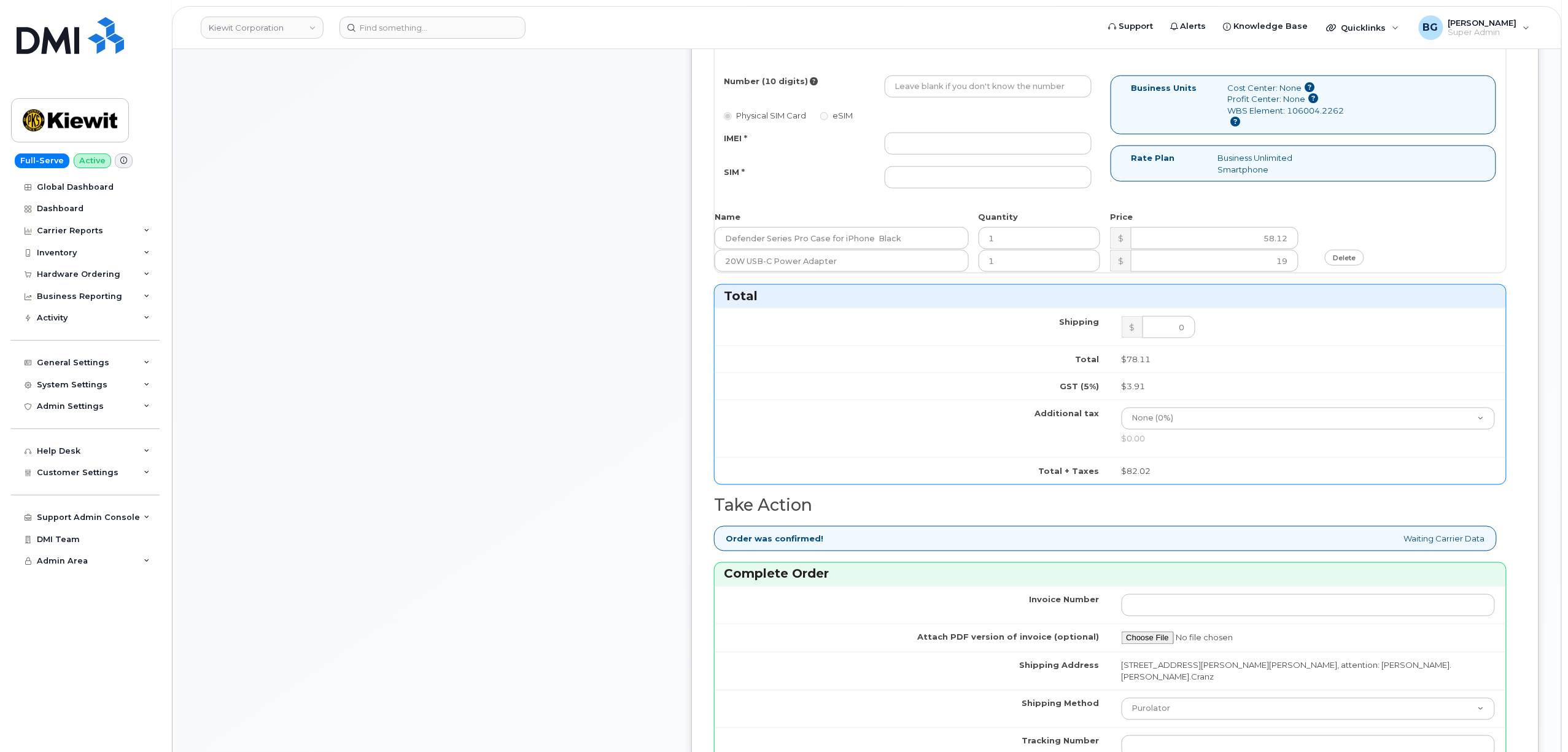
scroll to position [655, 0]
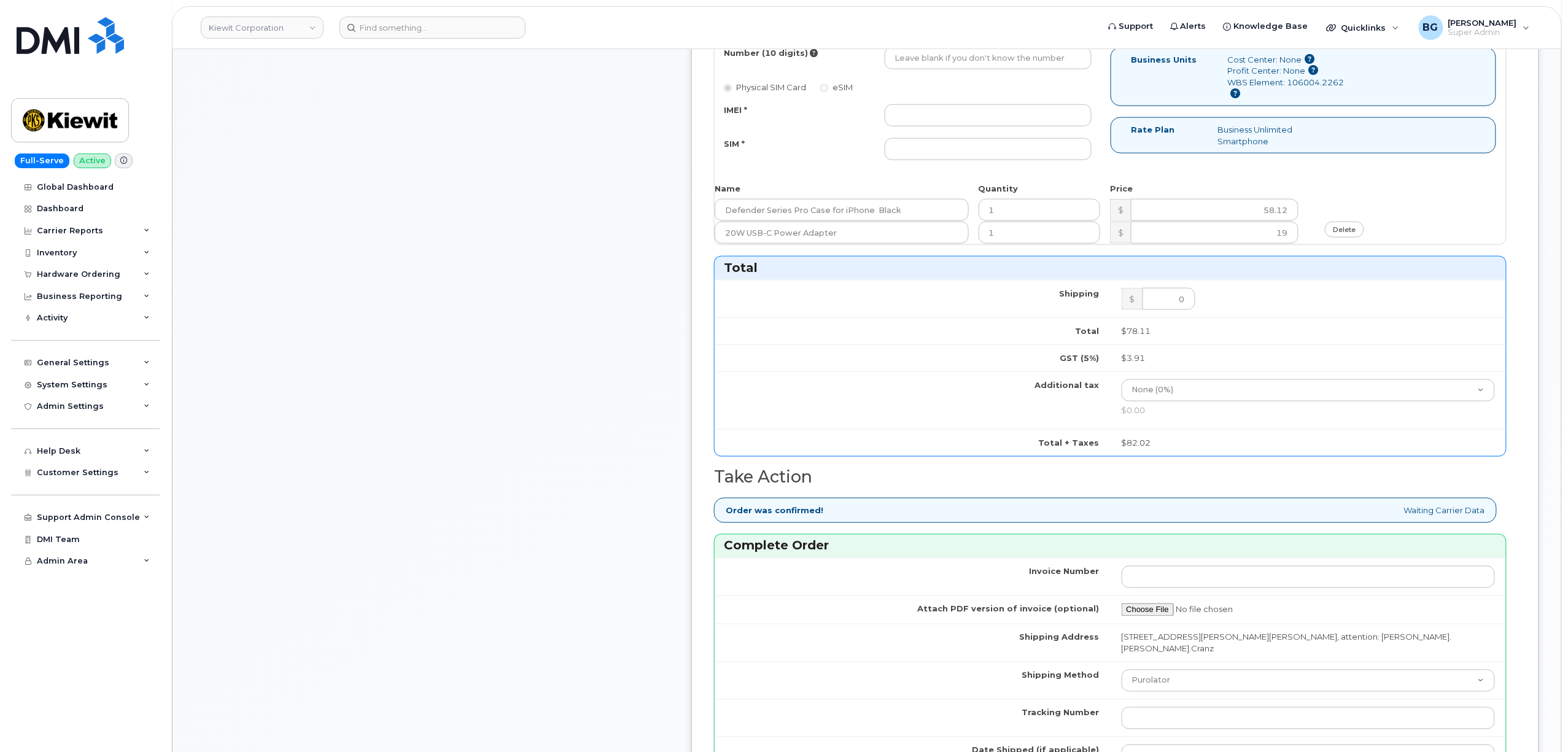
click at [1263, 93] on div "WBS Element: 106004.2262" at bounding box center [1287, 88] width 117 height 23
drag, startPoint x: 1263, startPoint y: 93, endPoint x: 1302, endPoint y: 92, distance: 39.0
click at [1302, 92] on div "WBS Element: 106004.2262" at bounding box center [1287, 88] width 117 height 23
copy div "106004.2262"
click at [52, 361] on div "General Settings" at bounding box center [73, 362] width 73 height 10
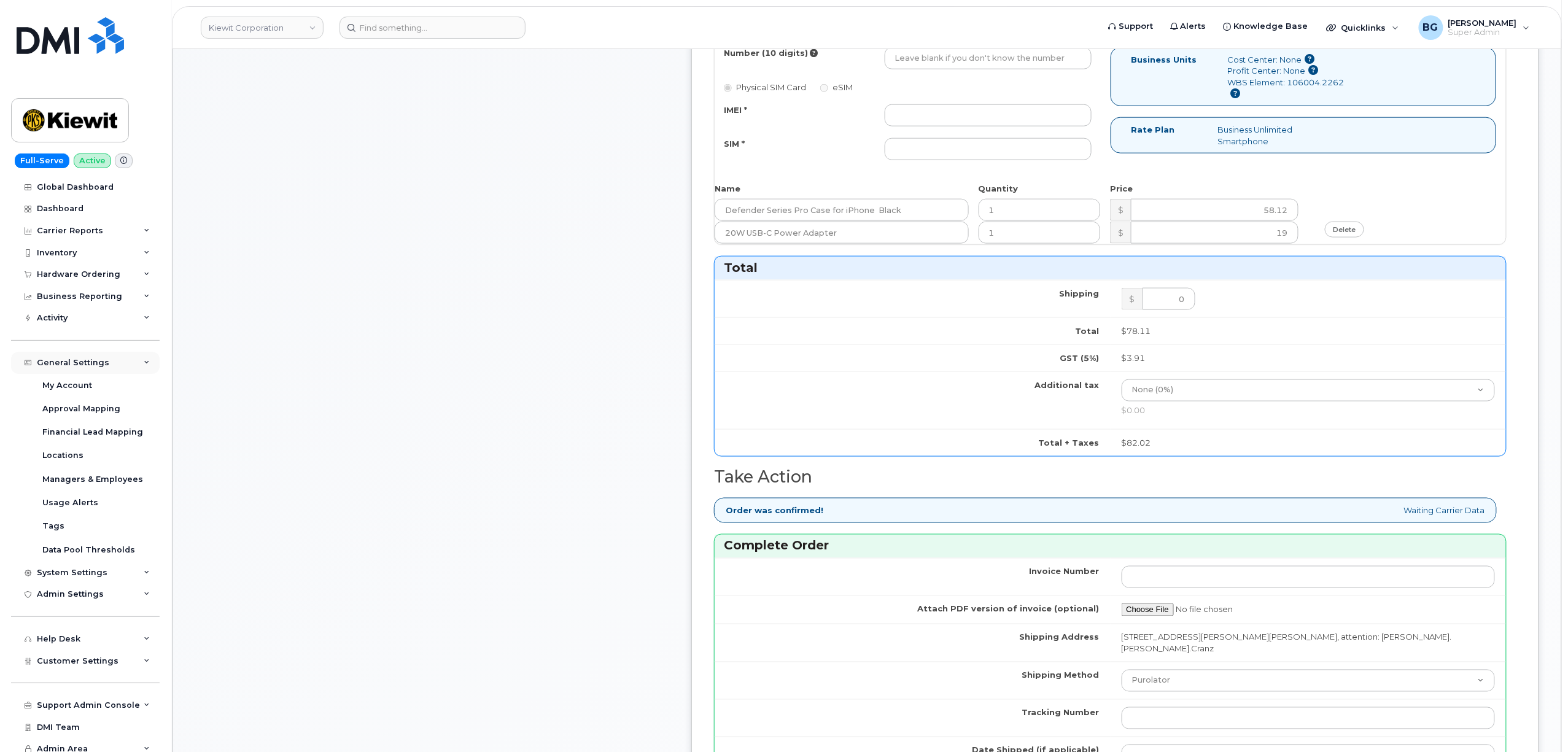
click at [58, 361] on div "General Settings" at bounding box center [73, 362] width 73 height 10
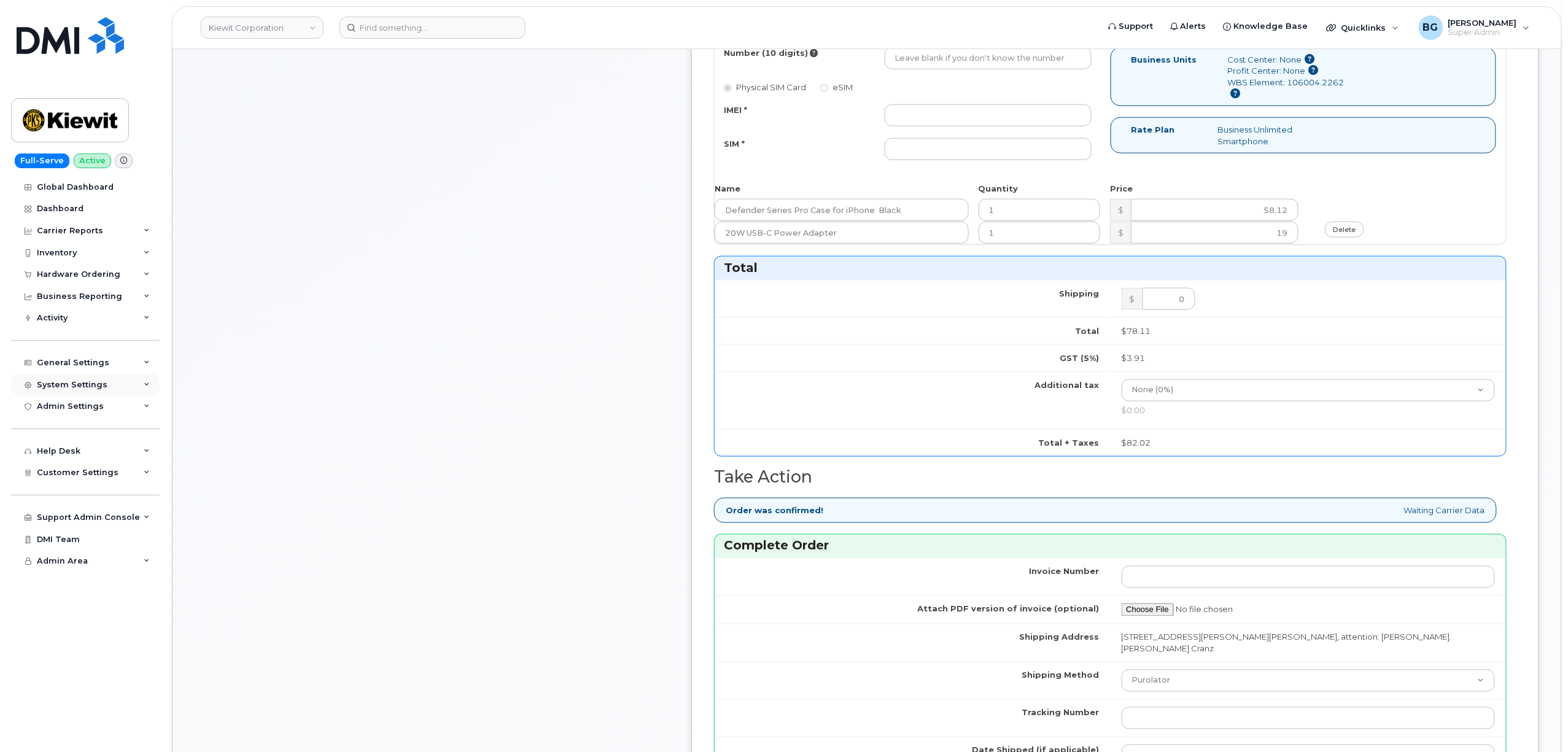
click at [70, 384] on div "System Settings" at bounding box center [72, 384] width 70 height 10
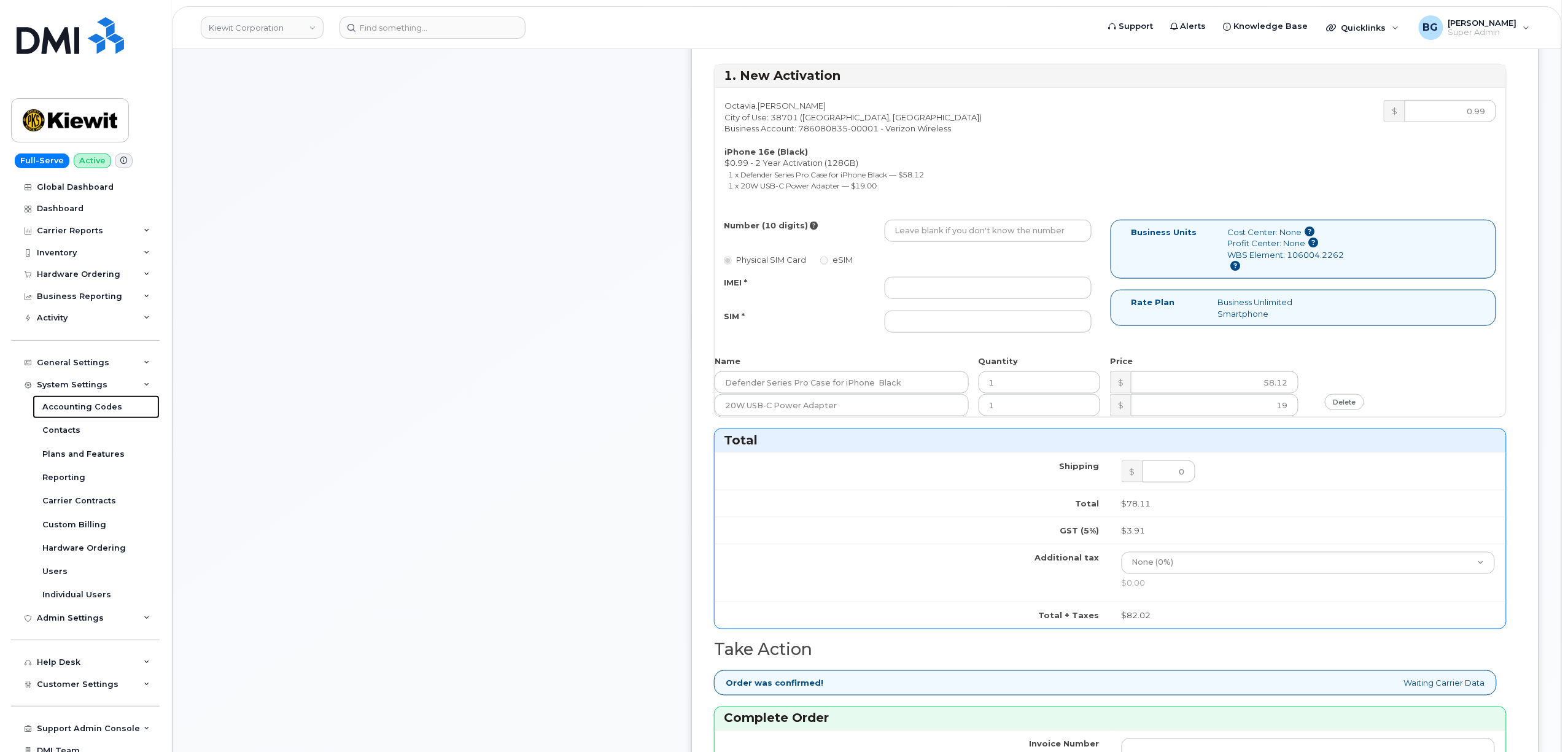
scroll to position [327, 0]
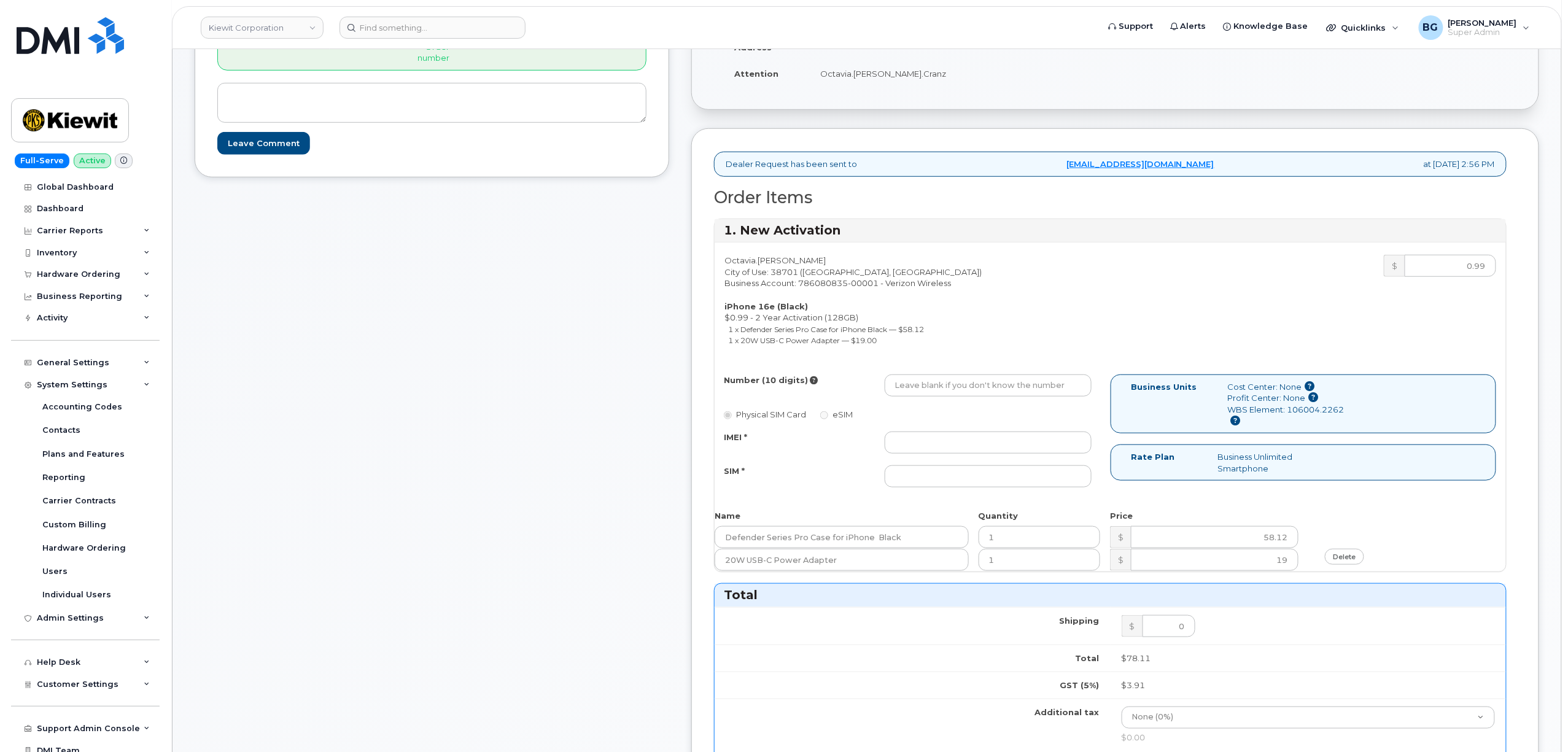
click at [781, 261] on div "Octavia.Shaw City of Use: 38701 (Greenville, MS) Business Account: 786080835-00…" at bounding box center [913, 303] width 396 height 97
drag, startPoint x: 781, startPoint y: 261, endPoint x: 806, endPoint y: 261, distance: 25.0
click at [806, 261] on div "Octavia.Shaw City of Use: 38701 (Greenville, MS) Business Account: 786080835-00…" at bounding box center [913, 303] width 396 height 97
click at [861, 472] on div "SIM *" at bounding box center [795, 473] width 161 height 17
click at [988, 388] on input "Number (10 digits)" at bounding box center [988, 385] width 207 height 22
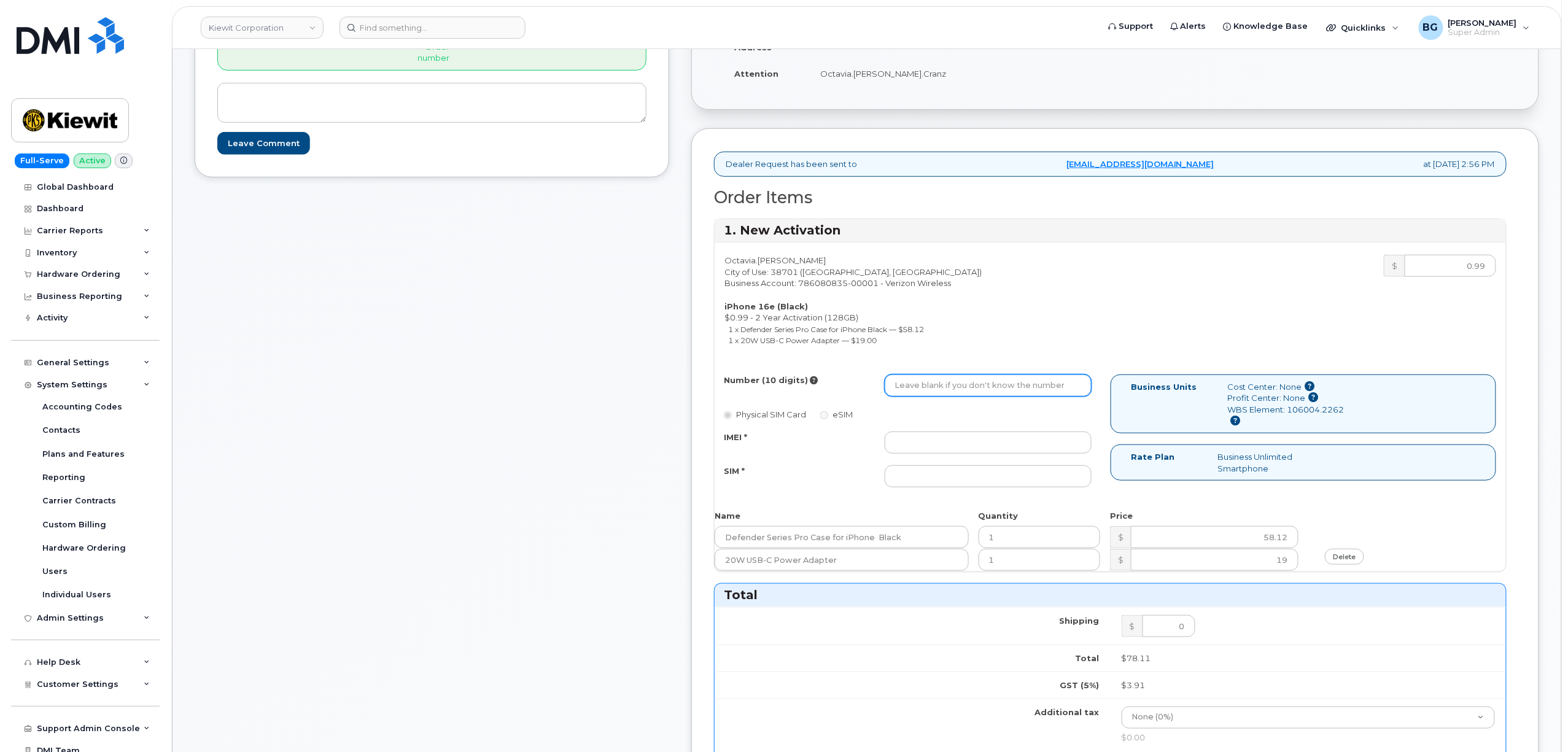
paste input "6625221198"
type input "6625221198"
click at [988, 470] on input "SIM *" at bounding box center [988, 476] width 207 height 22
paste input "89043052010008889725002400083092"
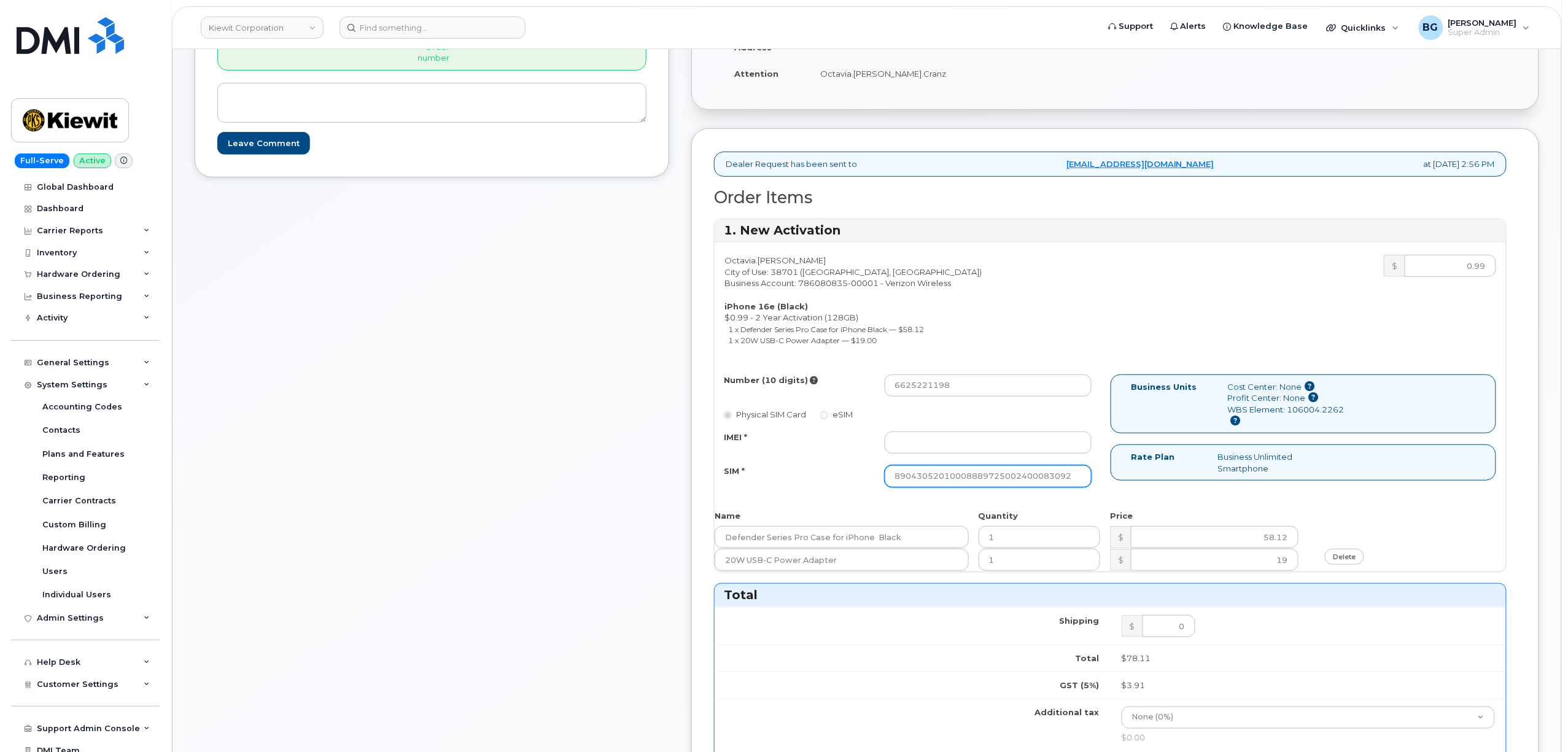
type input "89043052010008889725002400083092"
click at [945, 439] on input "IMEI *" at bounding box center [988, 442] width 207 height 22
paste input "354566767489695"
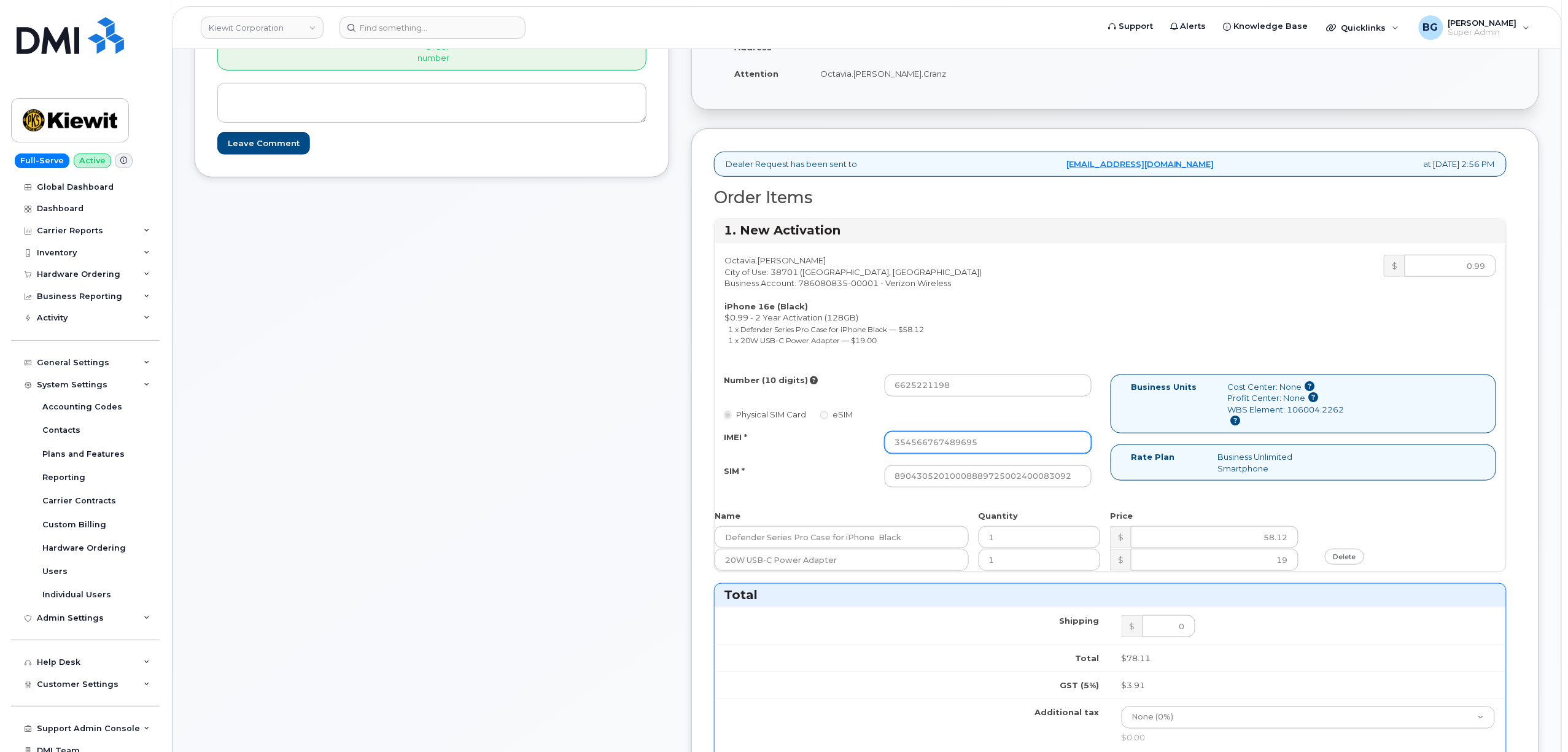
type input "354566767489695"
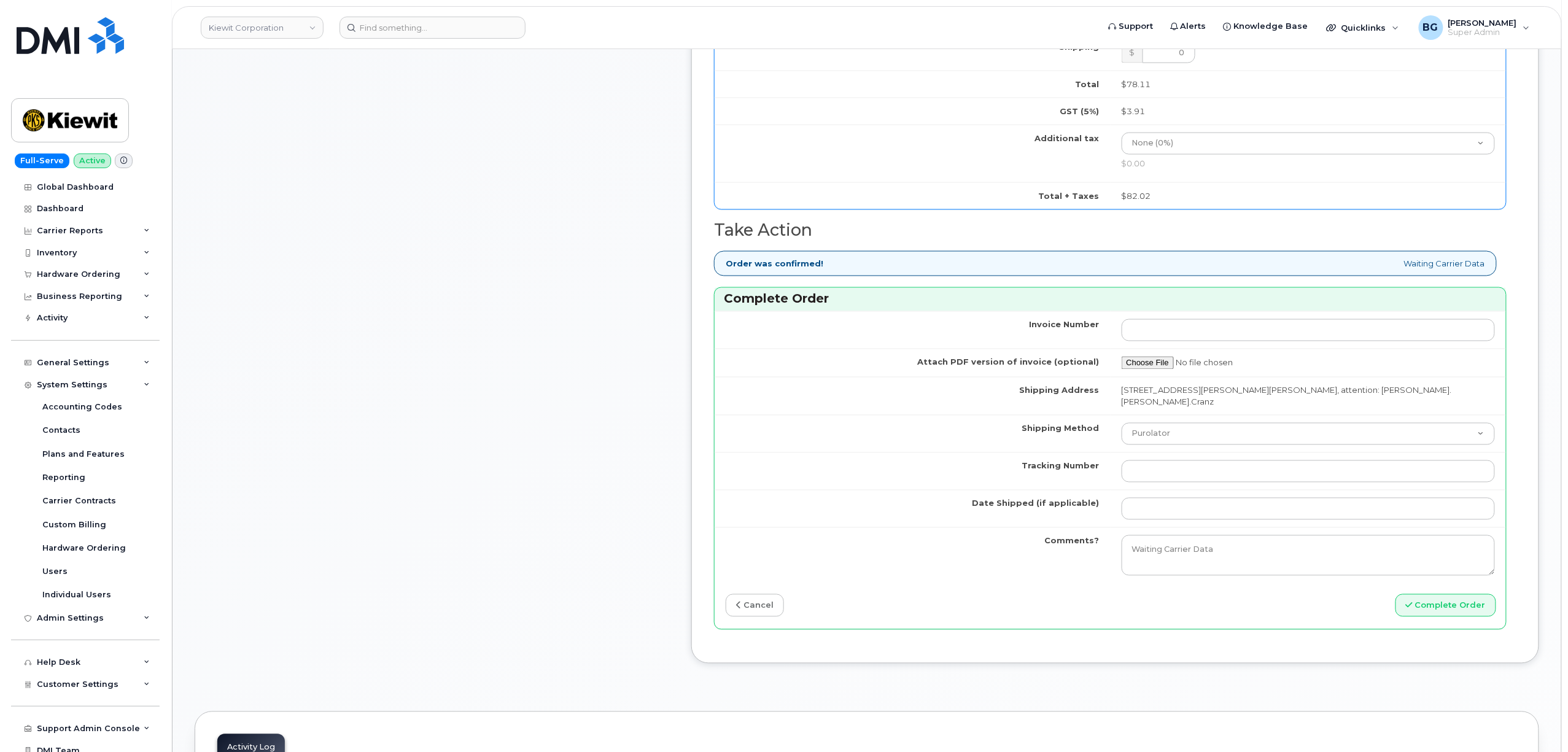
scroll to position [927, 0]
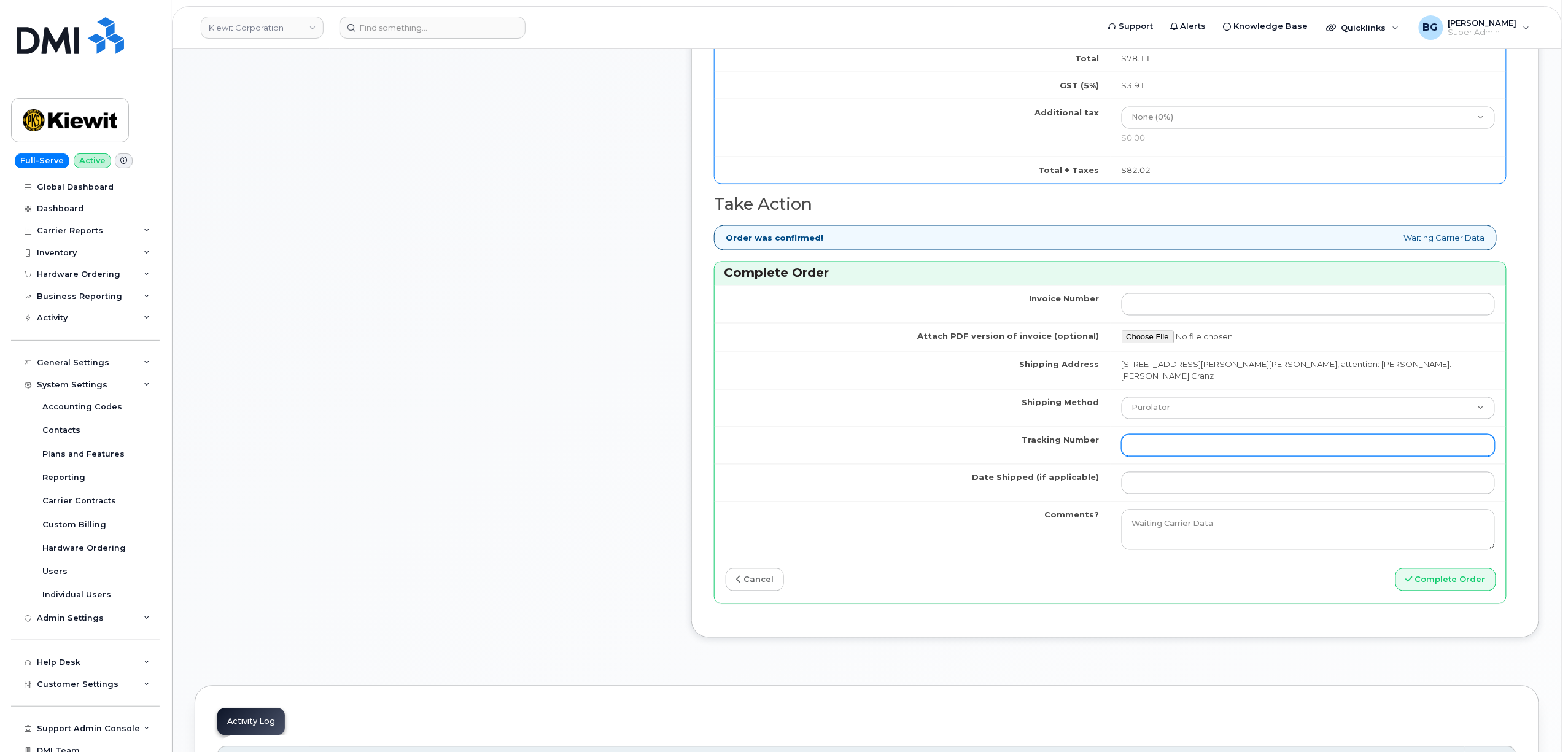
click at [1204, 439] on input "Tracking Number" at bounding box center [1309, 446] width 374 height 22
paste input "454266931508"
type input "454266931508"
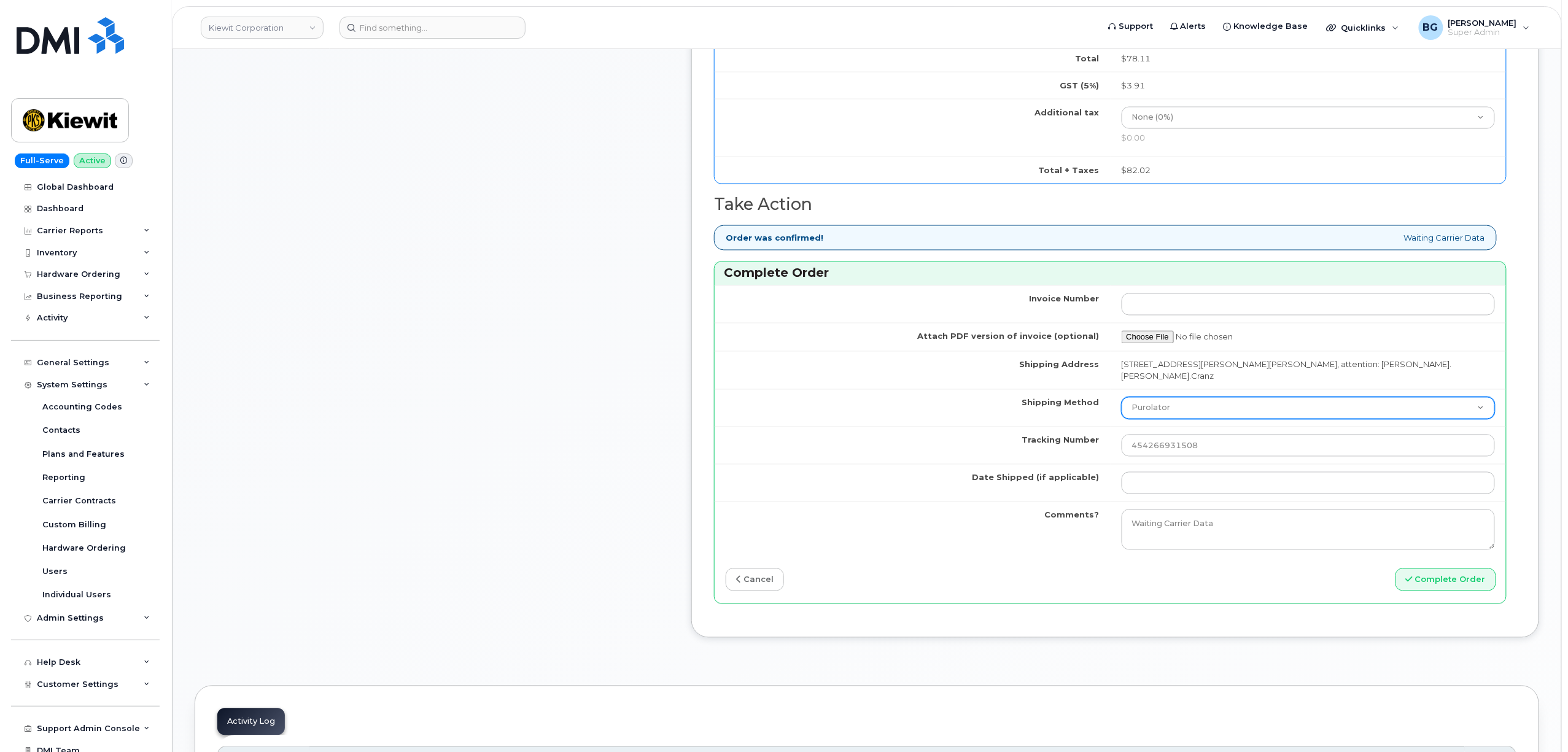
click at [1216, 398] on select "Purolator UPS FedEx Canada Post Courier Other Drop Off Pick Up" at bounding box center [1309, 408] width 374 height 22
select select "FedEx"
click at [1145, 397] on select "Purolator UPS FedEx Canada Post Courier Other Drop Off Pick Up" at bounding box center [1309, 408] width 374 height 22
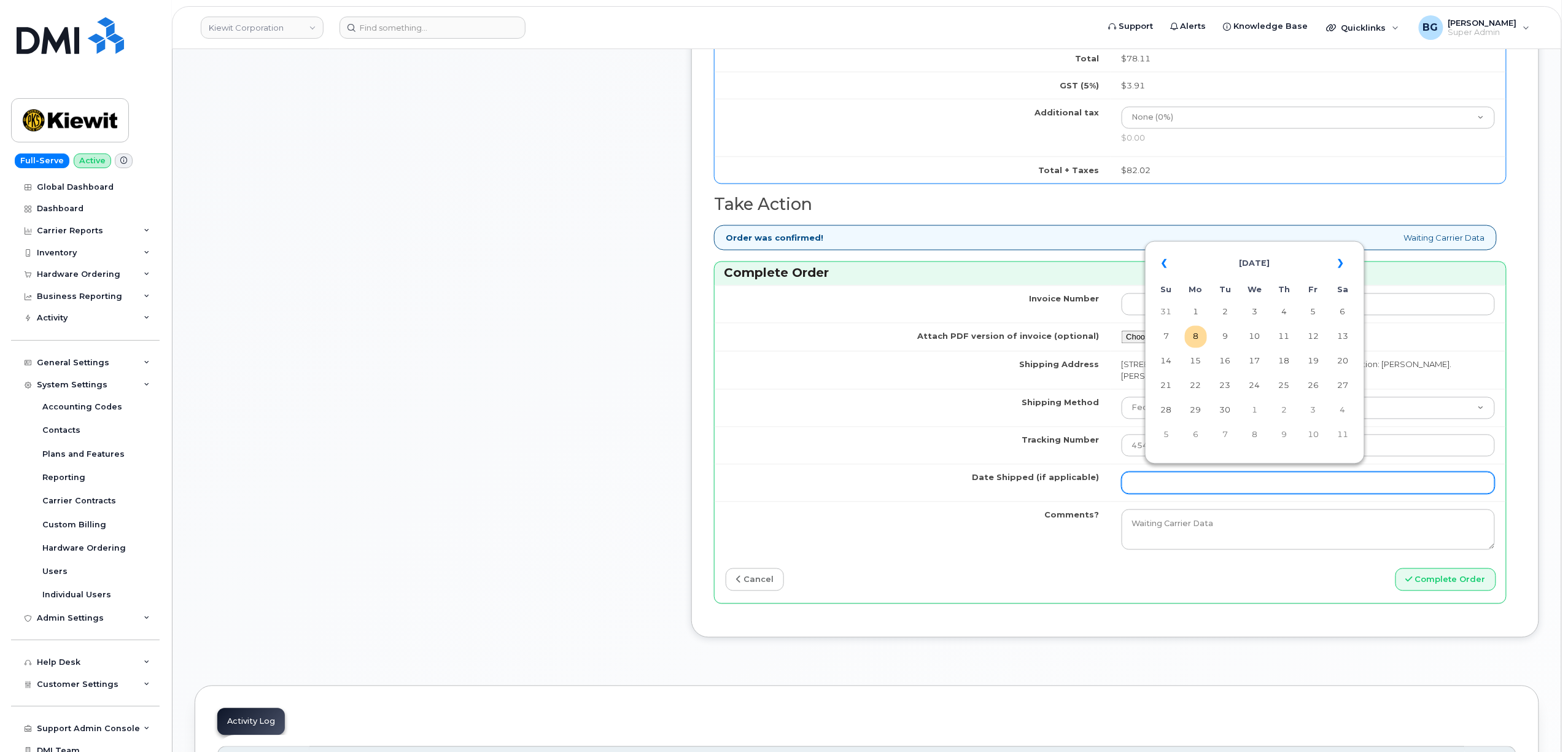
click at [1201, 482] on input "Date Shipped (if applicable)" at bounding box center [1309, 483] width 374 height 22
click at [1192, 335] on td "8" at bounding box center [1196, 337] width 22 height 22
type input "[DATE]"
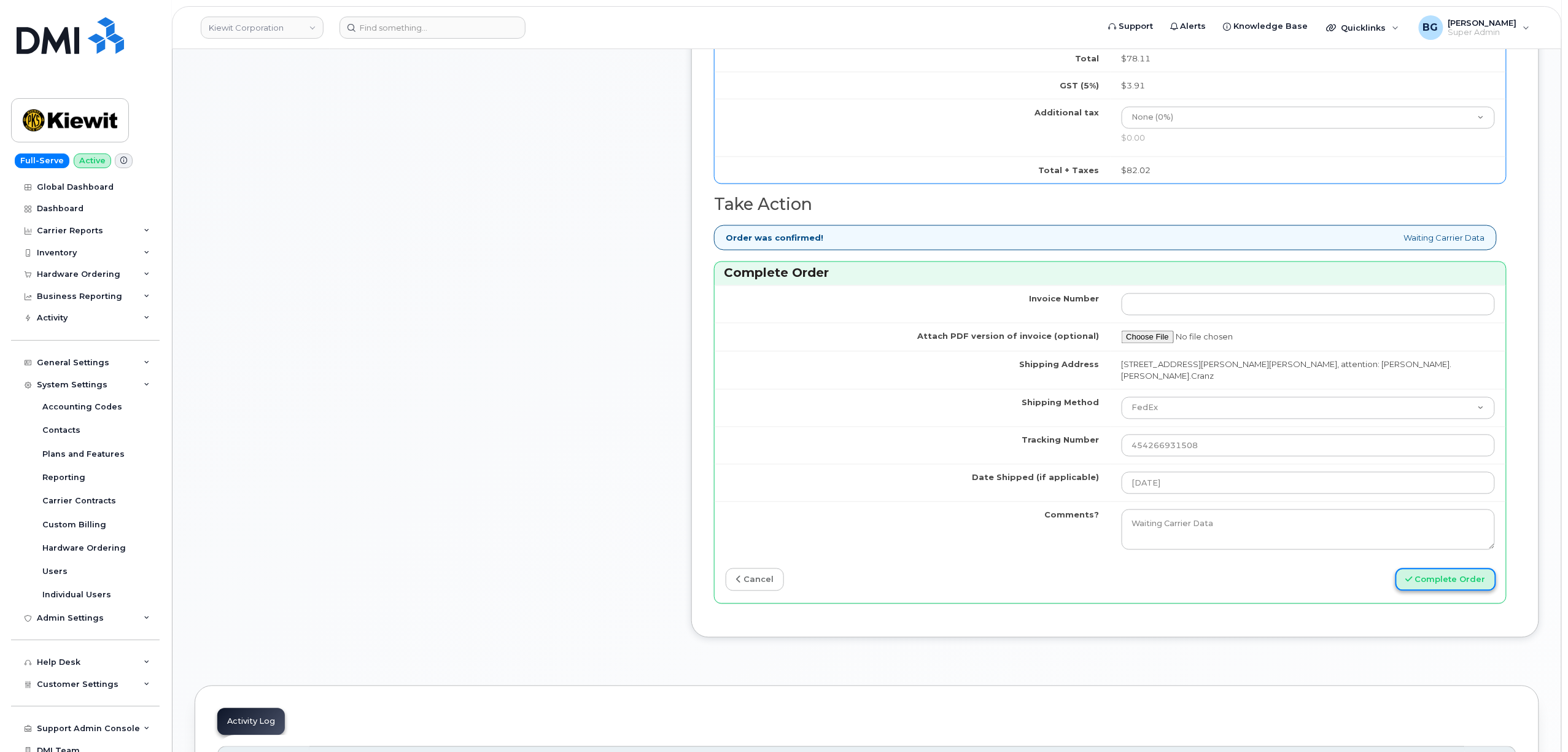
click at [1426, 578] on button "Complete Order" at bounding box center [1446, 579] width 100 height 23
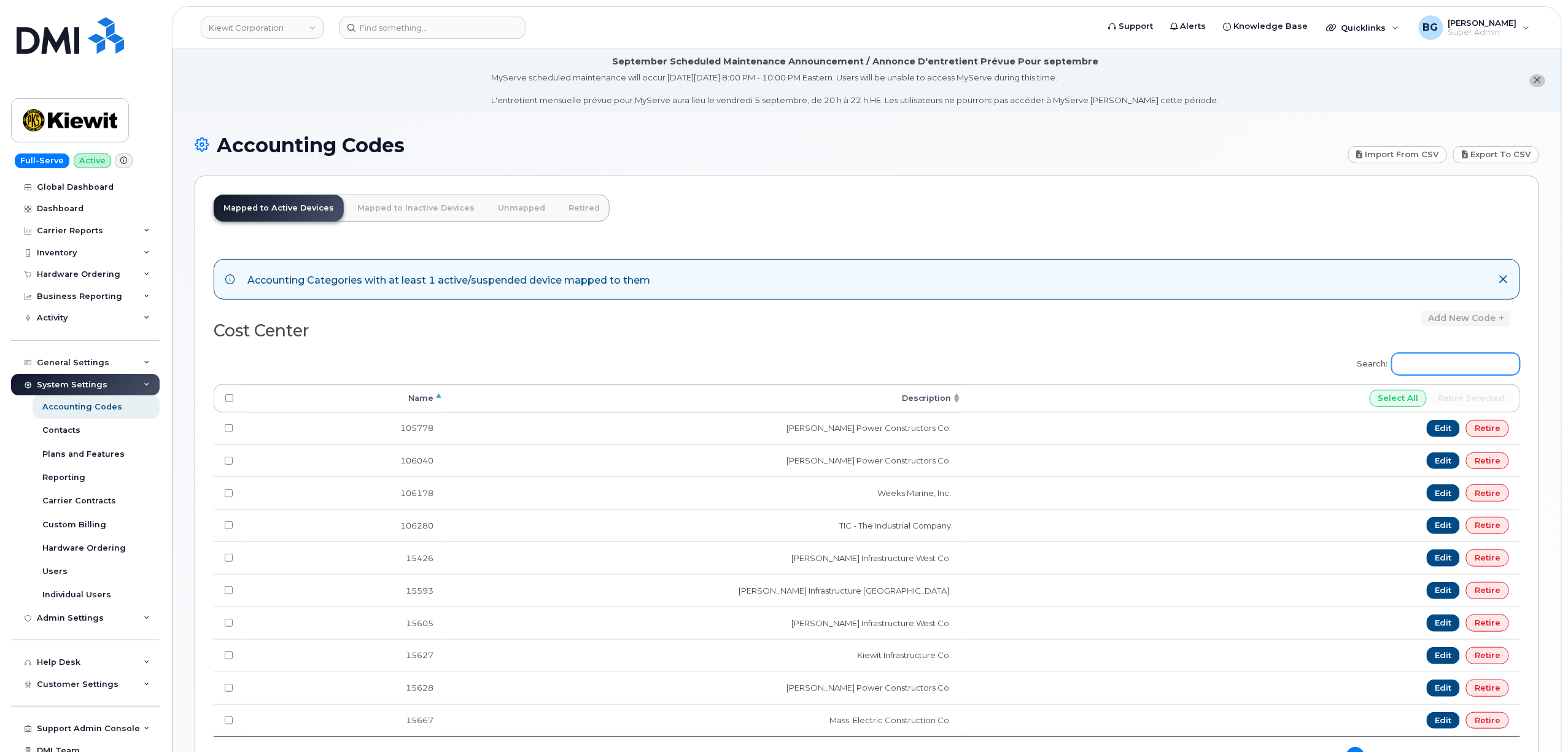
click at [1448, 362] on input "Search:" at bounding box center [1456, 364] width 128 height 22
paste input "106004.2262"
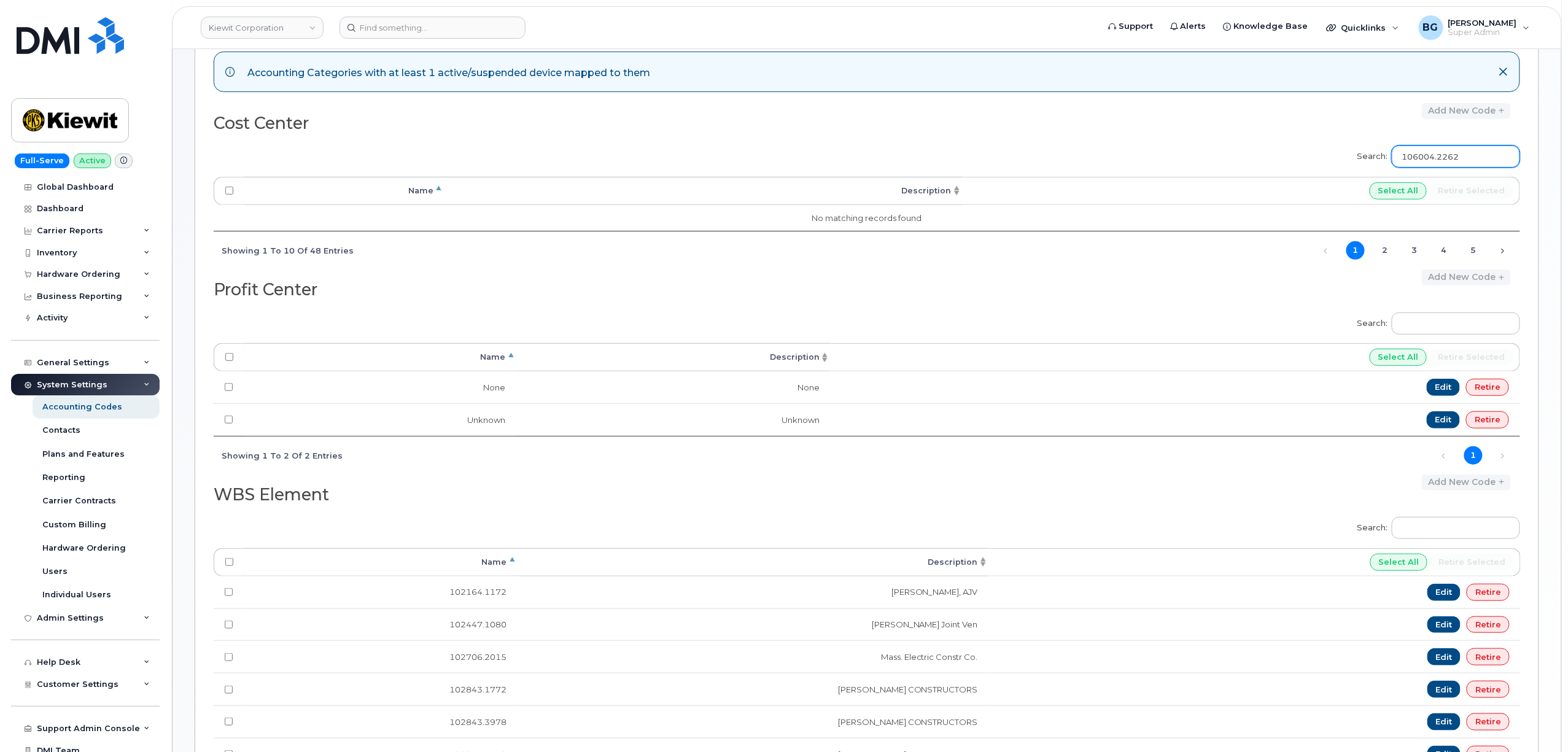
scroll to position [436, 0]
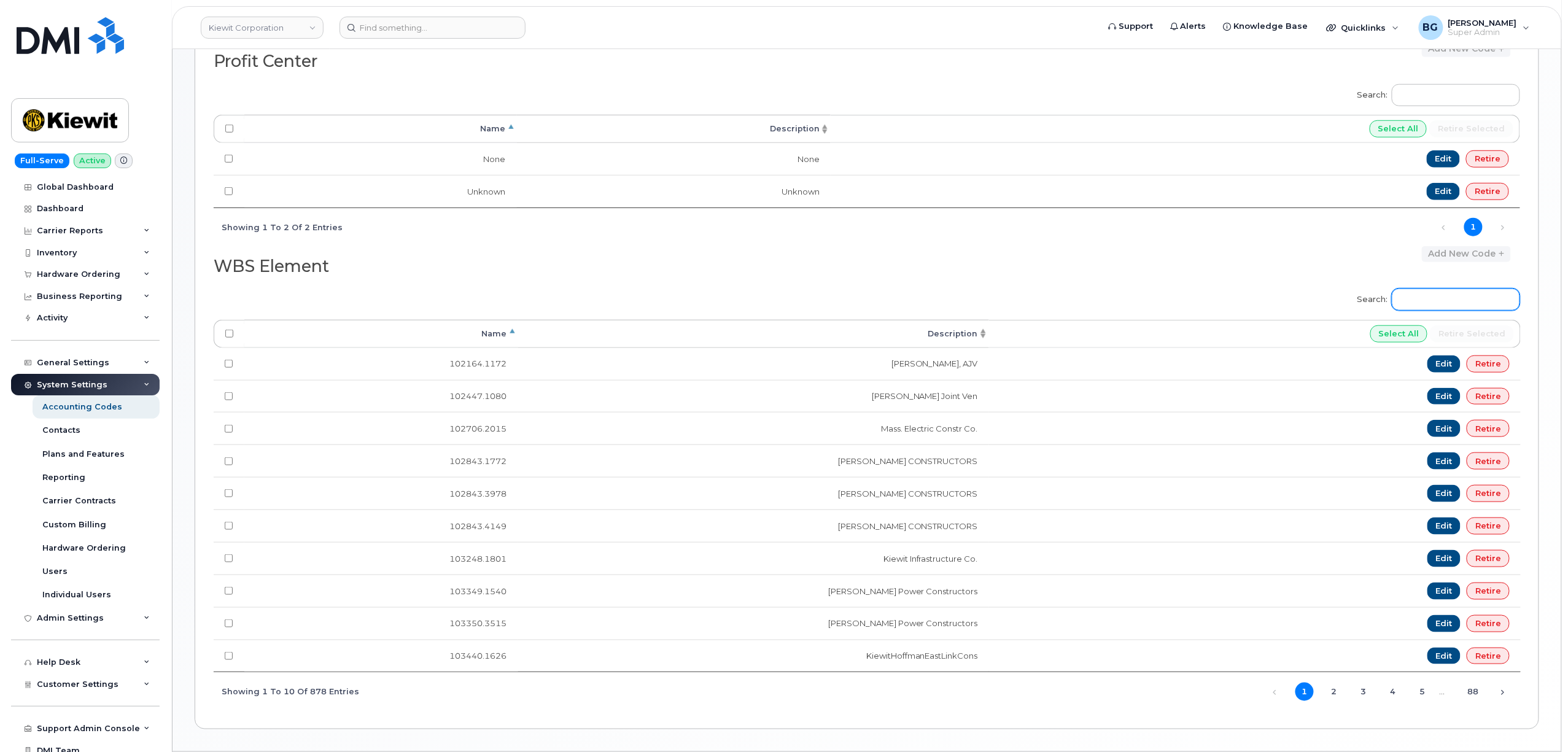
type input "106004.2262"
click at [1454, 305] on input "Search:" at bounding box center [1456, 299] width 128 height 22
paste input "106004.2262"
type input "106004.2262"
click at [1199, 266] on div "WBS Element Add new code" at bounding box center [867, 264] width 1307 height 35
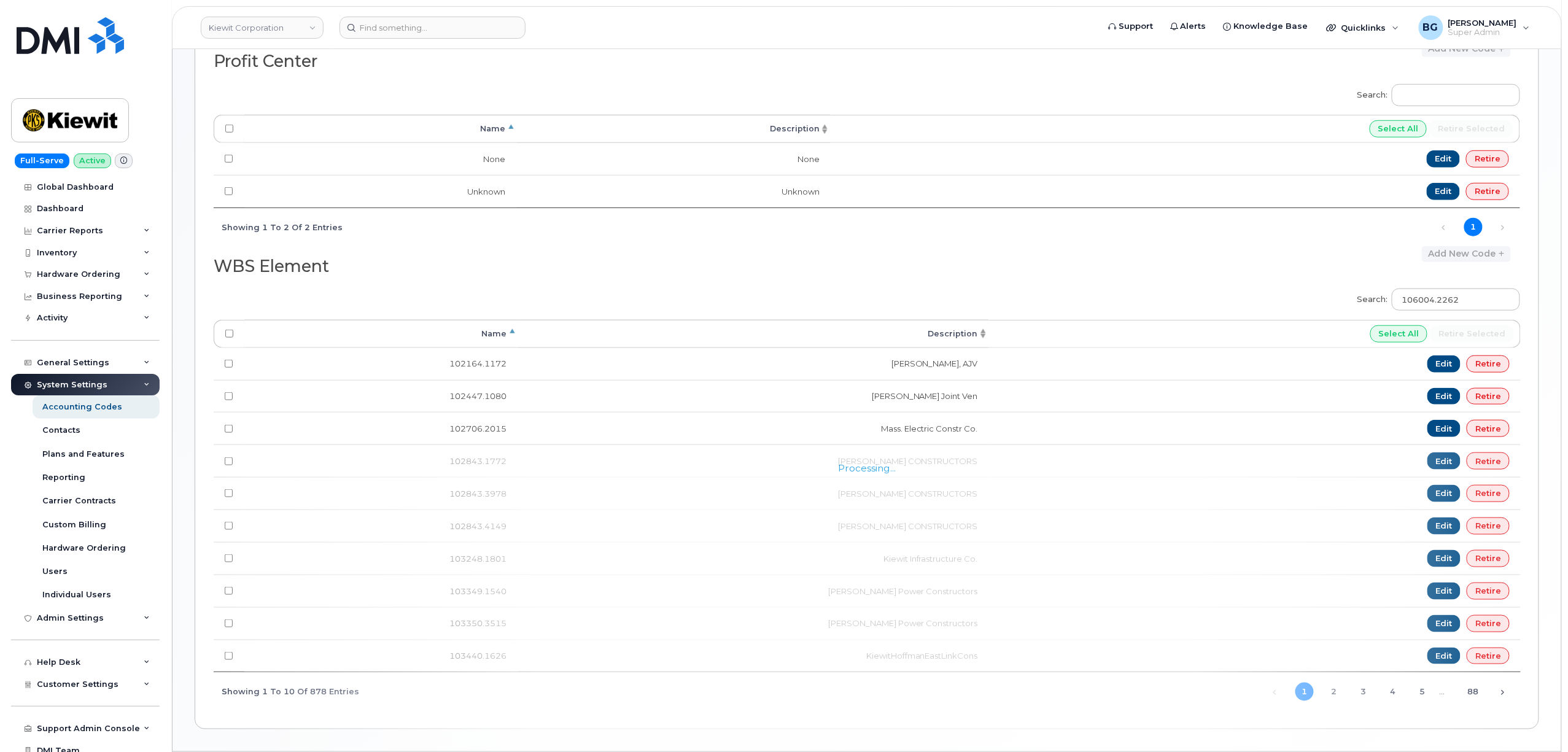
scroll to position [188, 0]
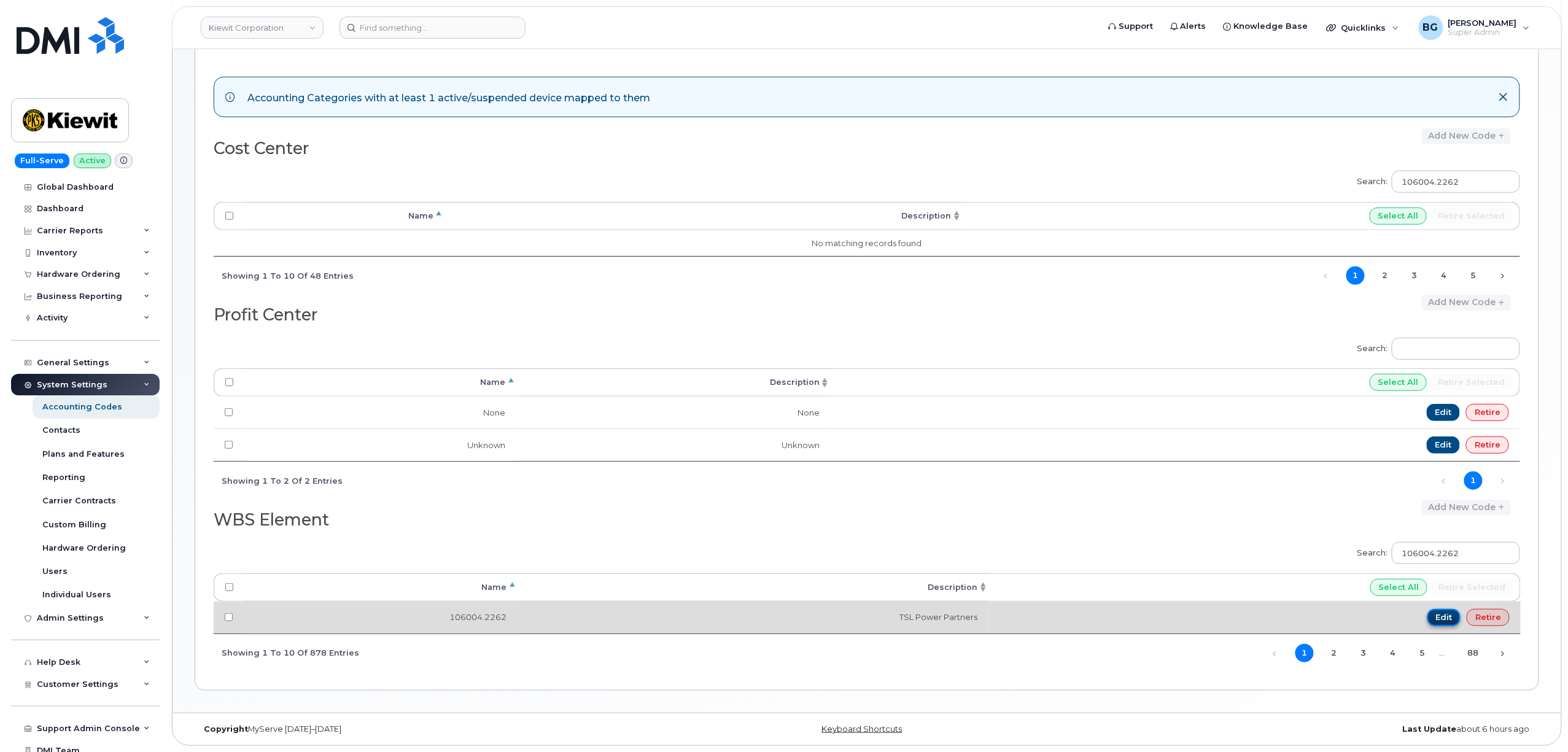
click at [1449, 612] on link "Edit" at bounding box center [1444, 617] width 34 height 17
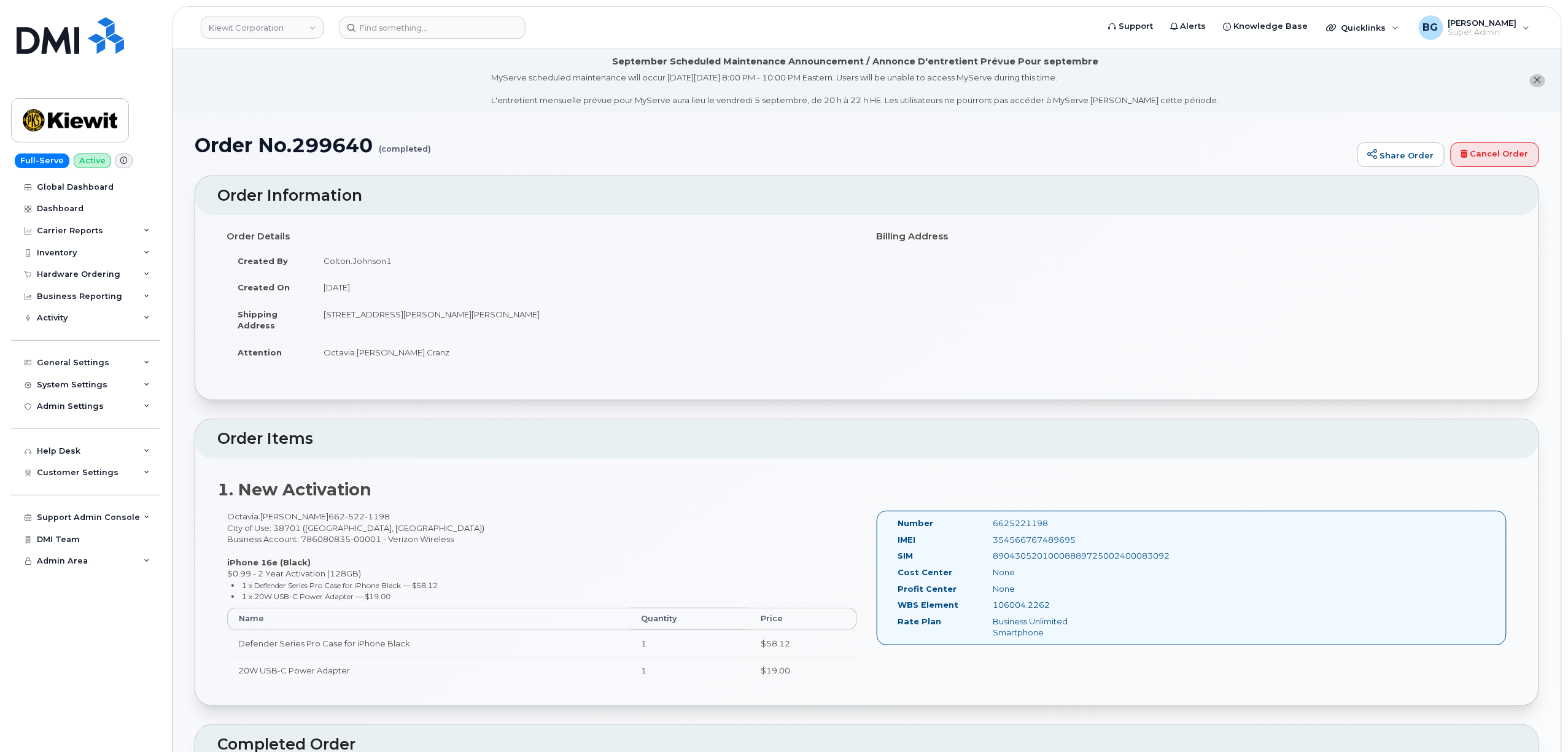
click at [773, 301] on td "[STREET_ADDRESS][PERSON_NAME][PERSON_NAME]" at bounding box center [585, 320] width 545 height 38
